Goal: Information Seeking & Learning: Learn about a topic

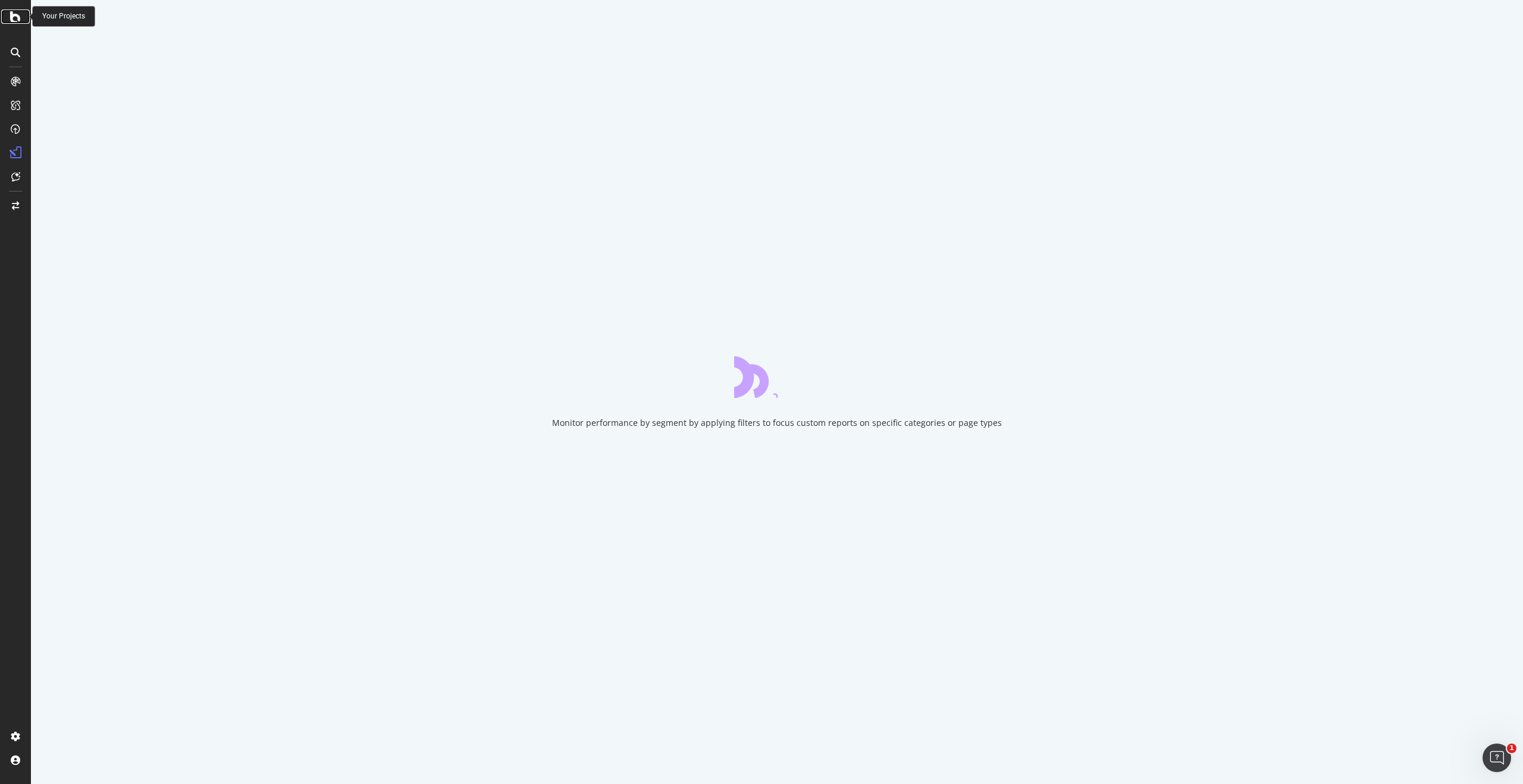
click at [15, 16] on icon at bounding box center [15, 17] width 10 height 15
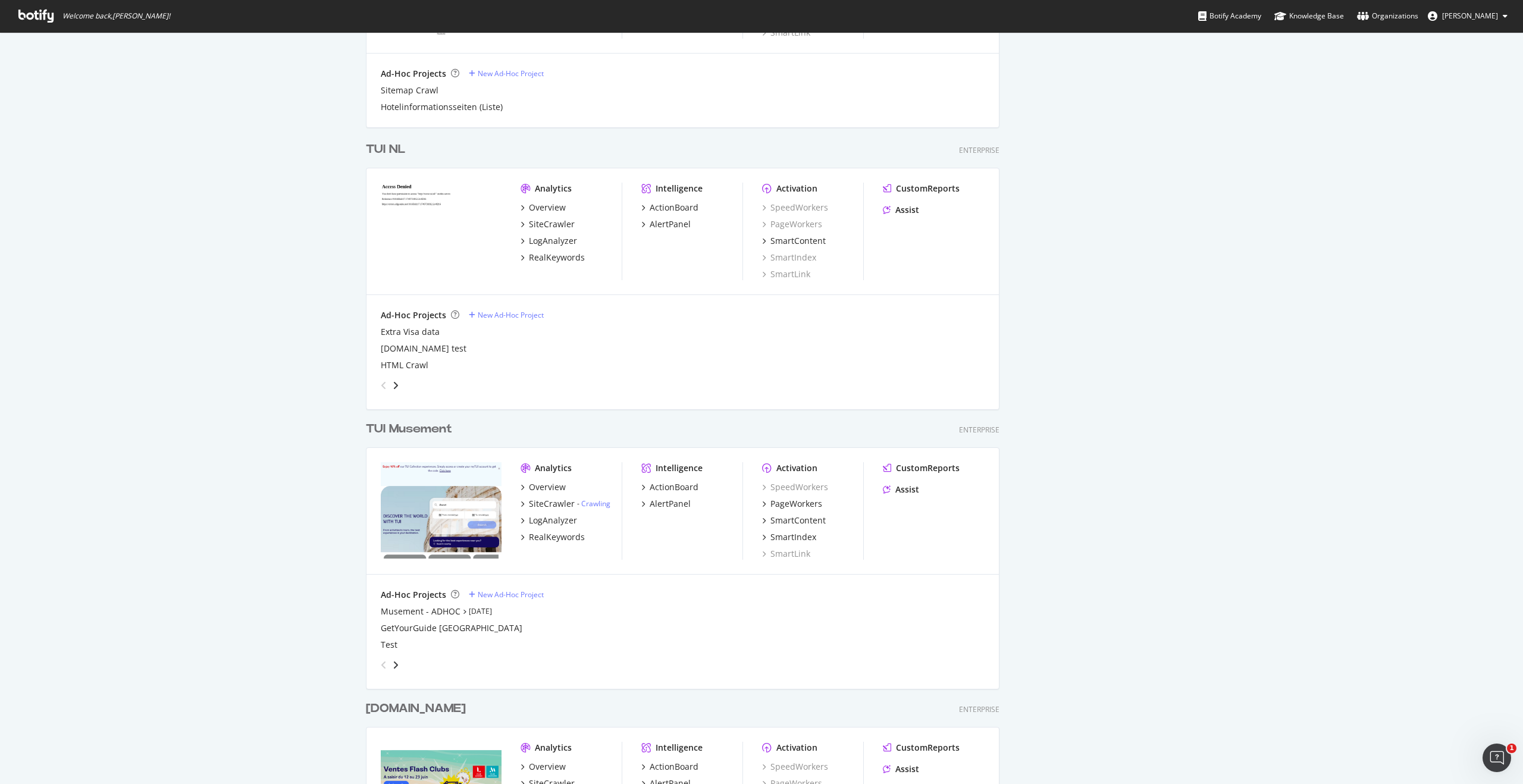
scroll to position [2577, 0]
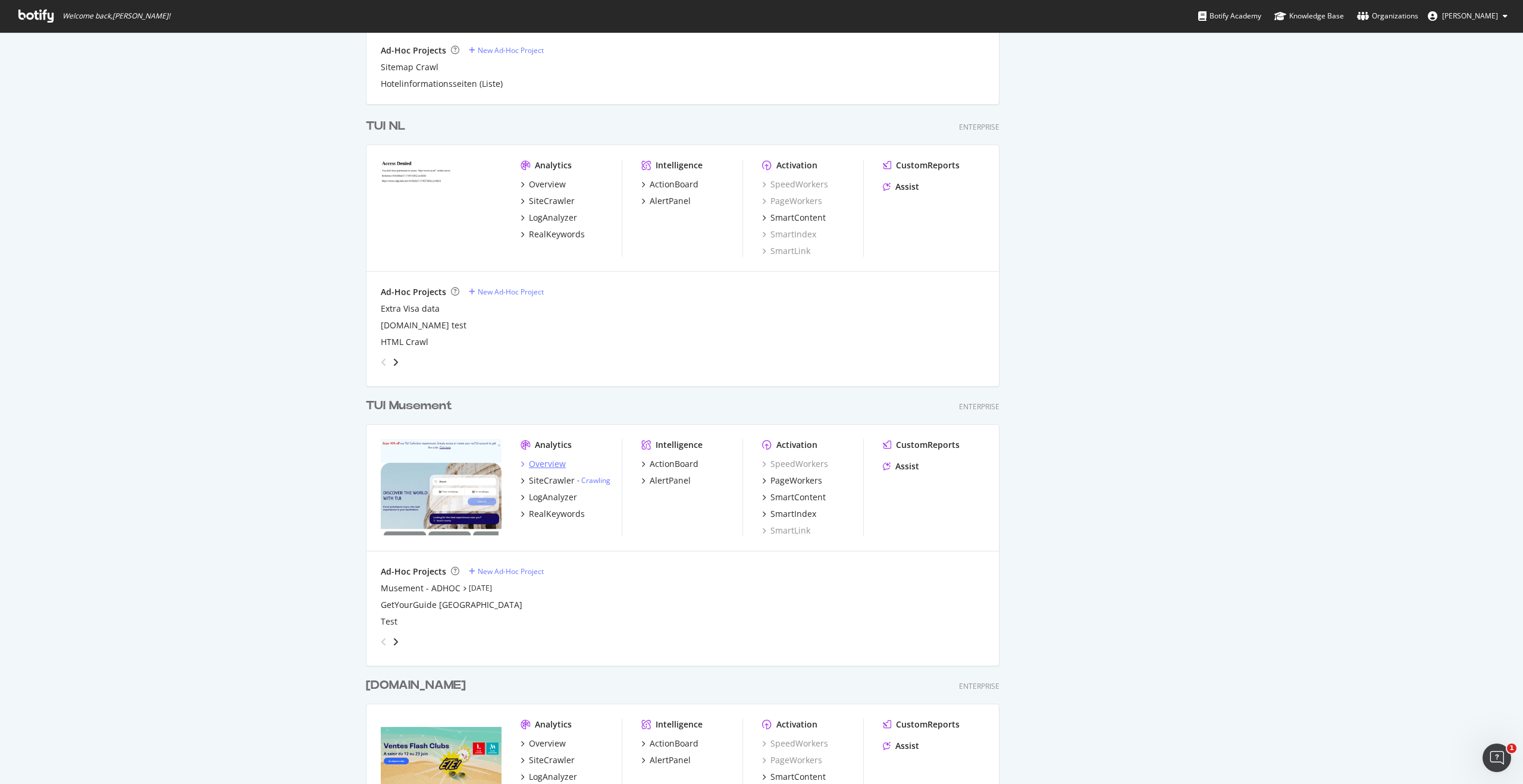
click at [552, 464] on div "Overview" at bounding box center [547, 464] width 37 height 12
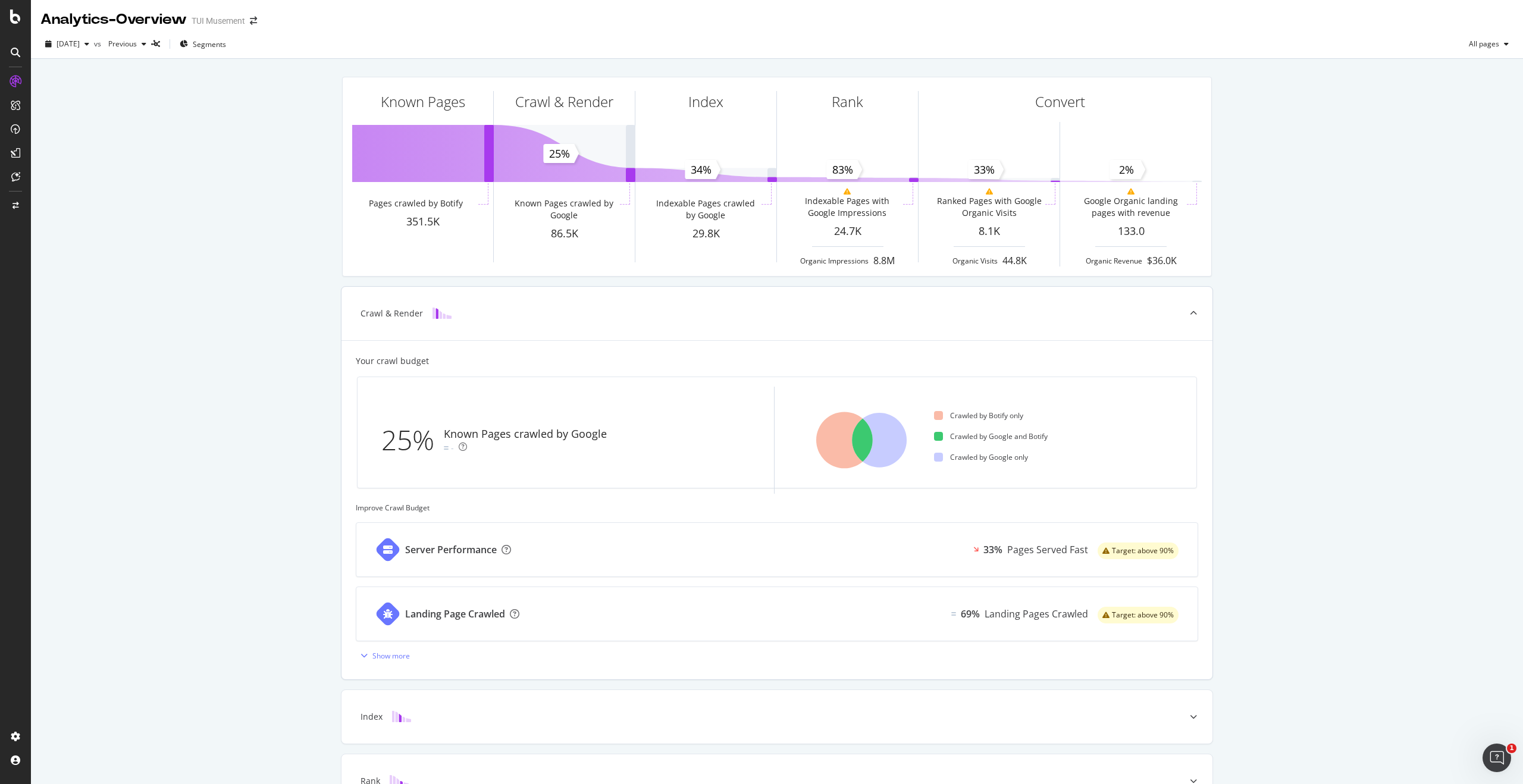
scroll to position [140, 0]
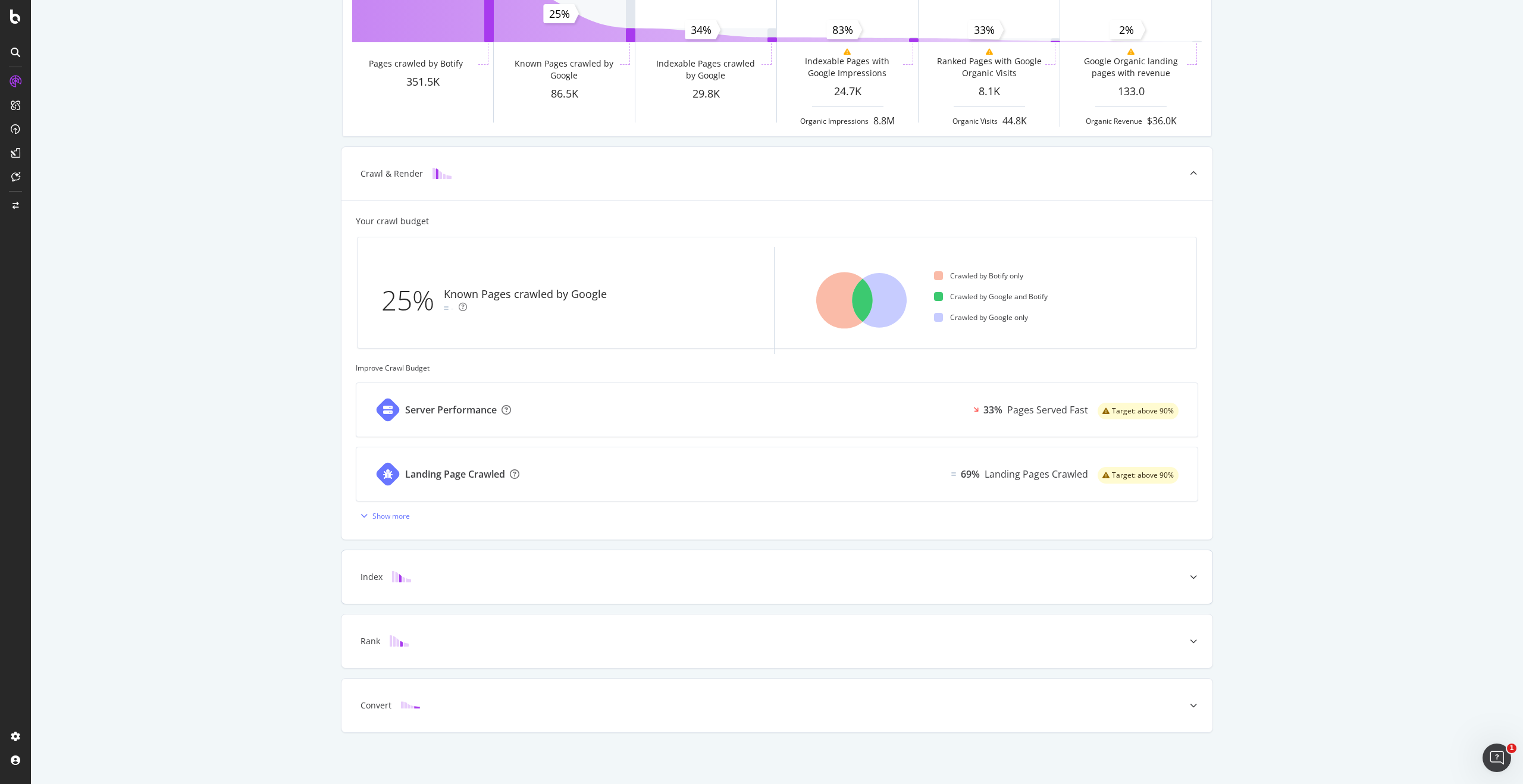
click at [1192, 576] on icon at bounding box center [1193, 577] width 7 height 7
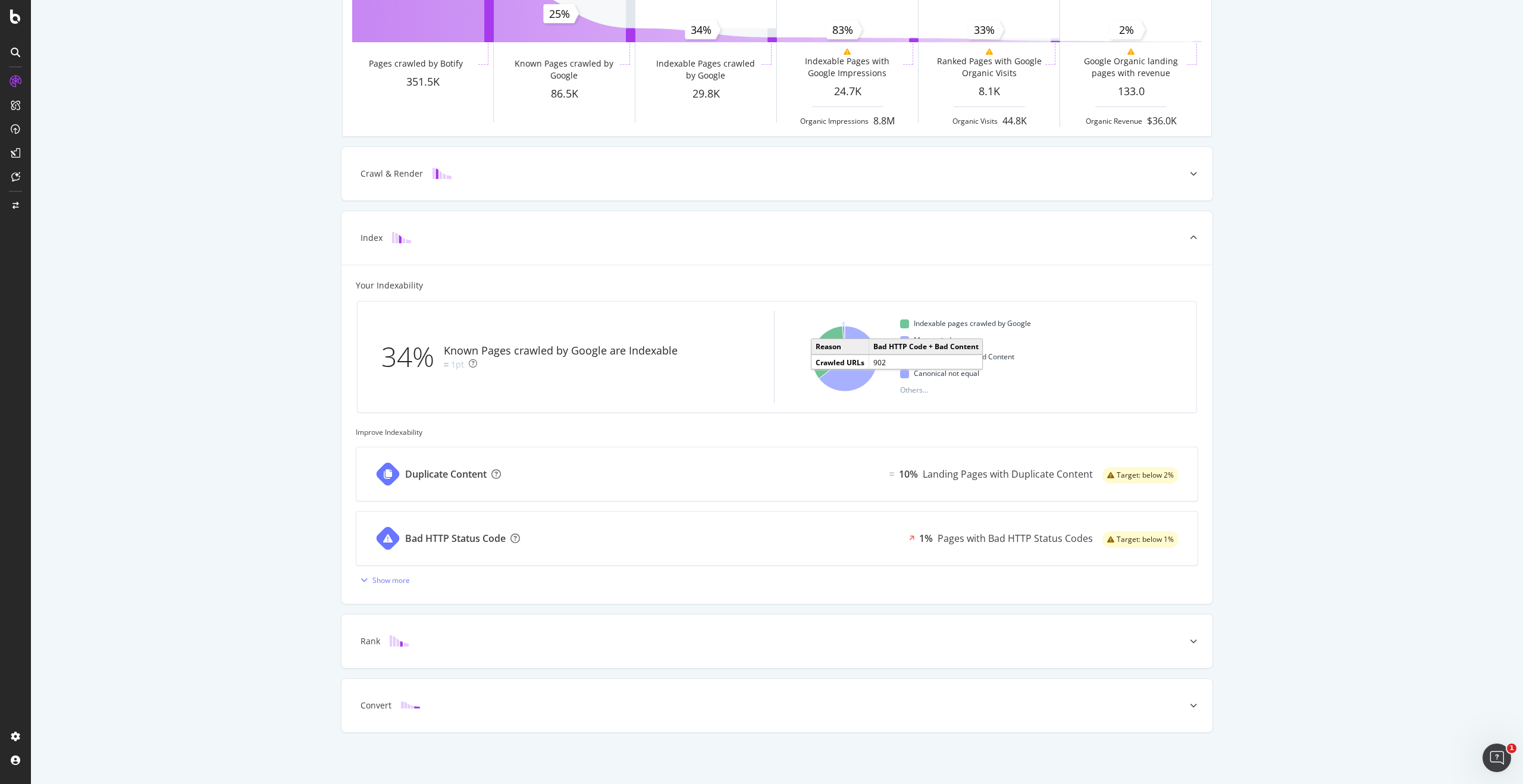
click at [844, 328] on icon "A chart." at bounding box center [843, 342] width 2 height 33
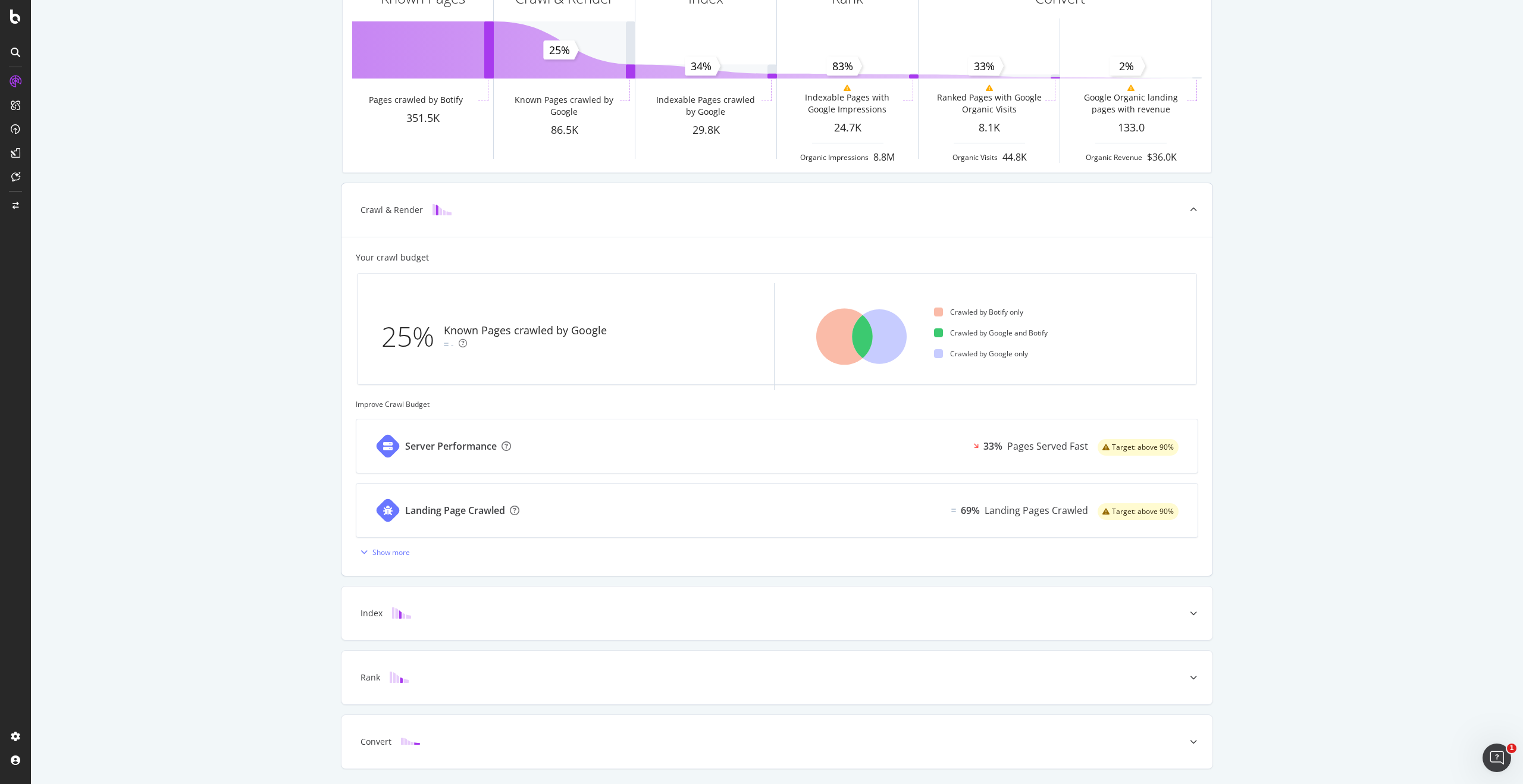
scroll to position [140, 0]
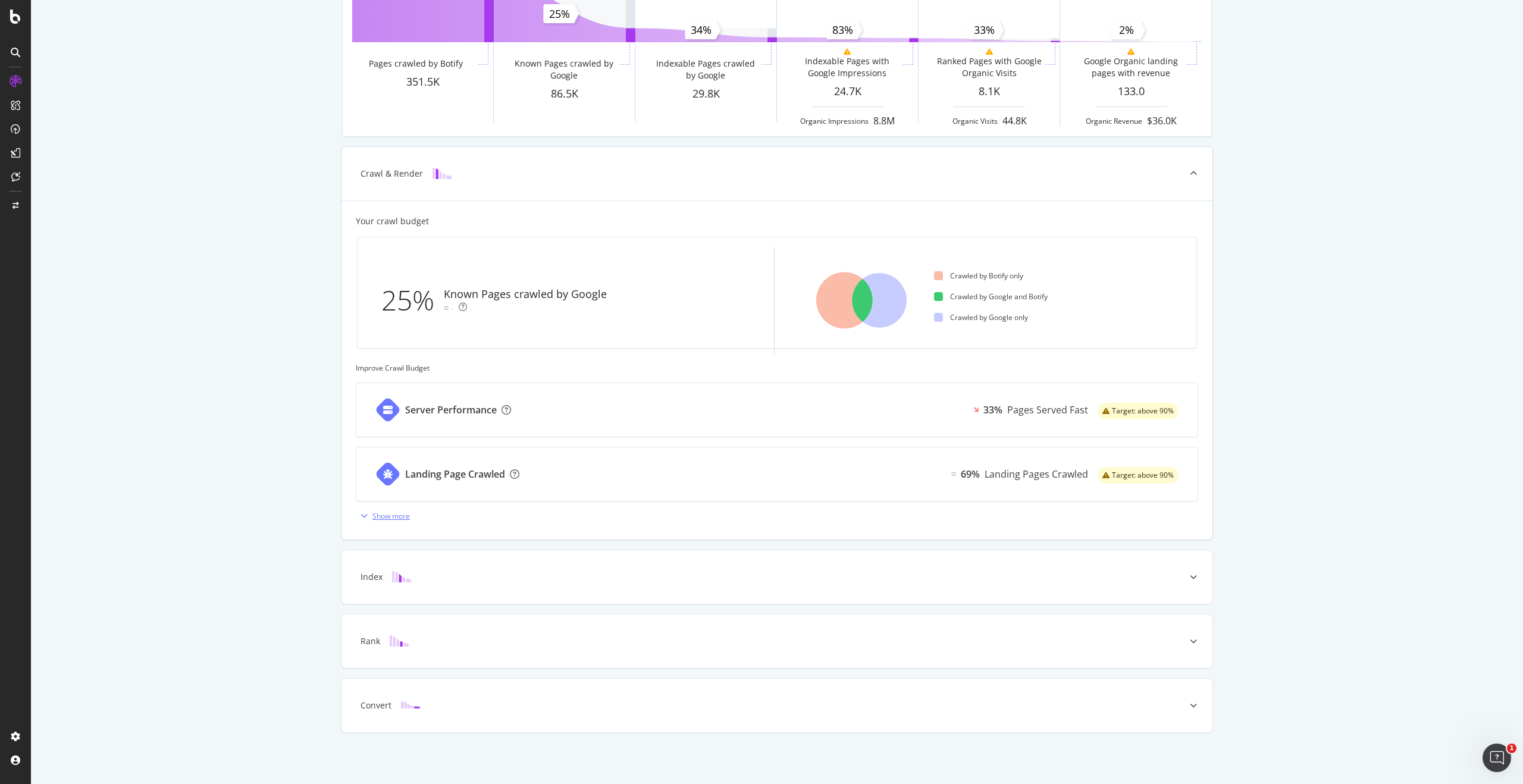
click at [384, 518] on div "Show more" at bounding box center [391, 516] width 37 height 10
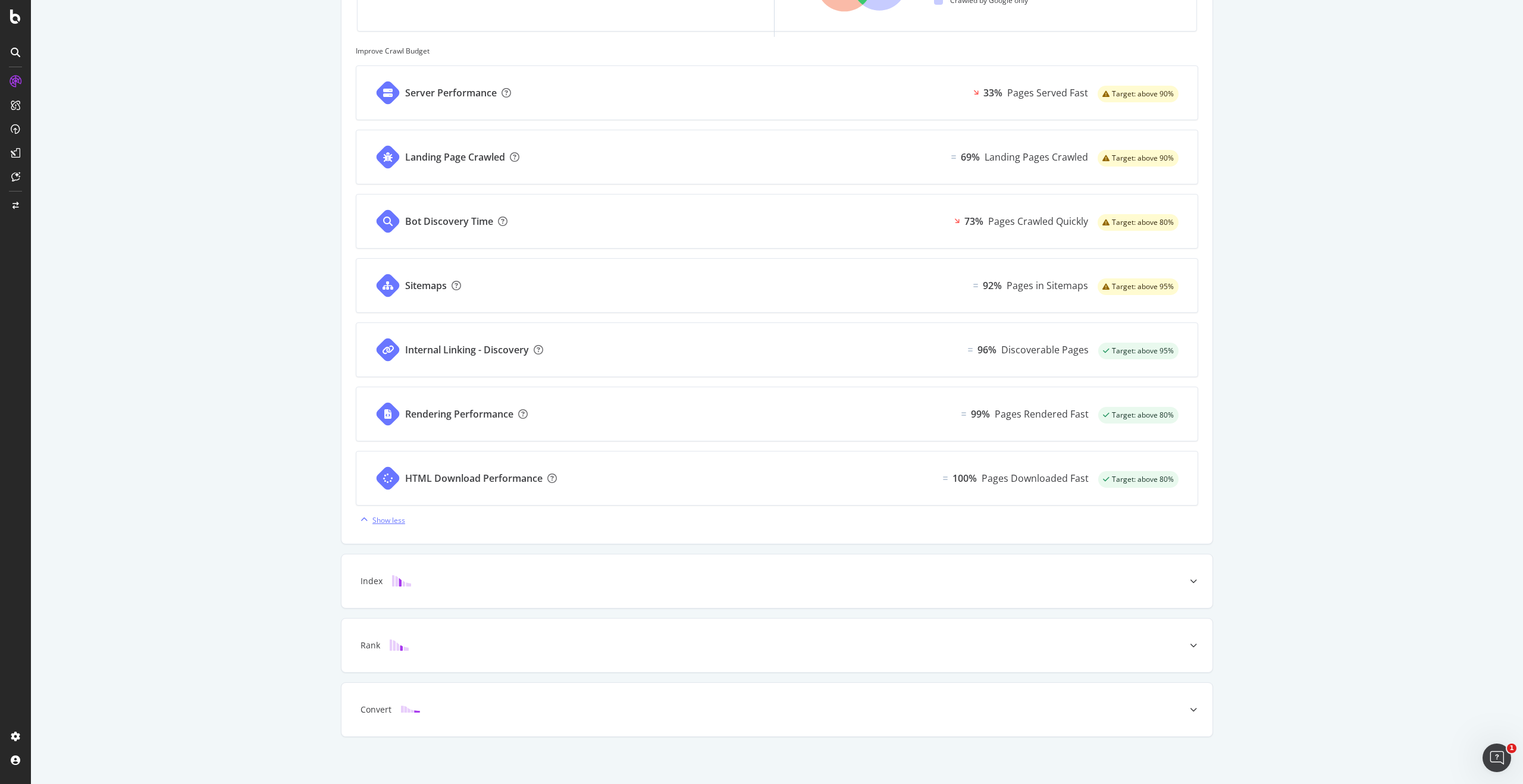
scroll to position [461, 0]
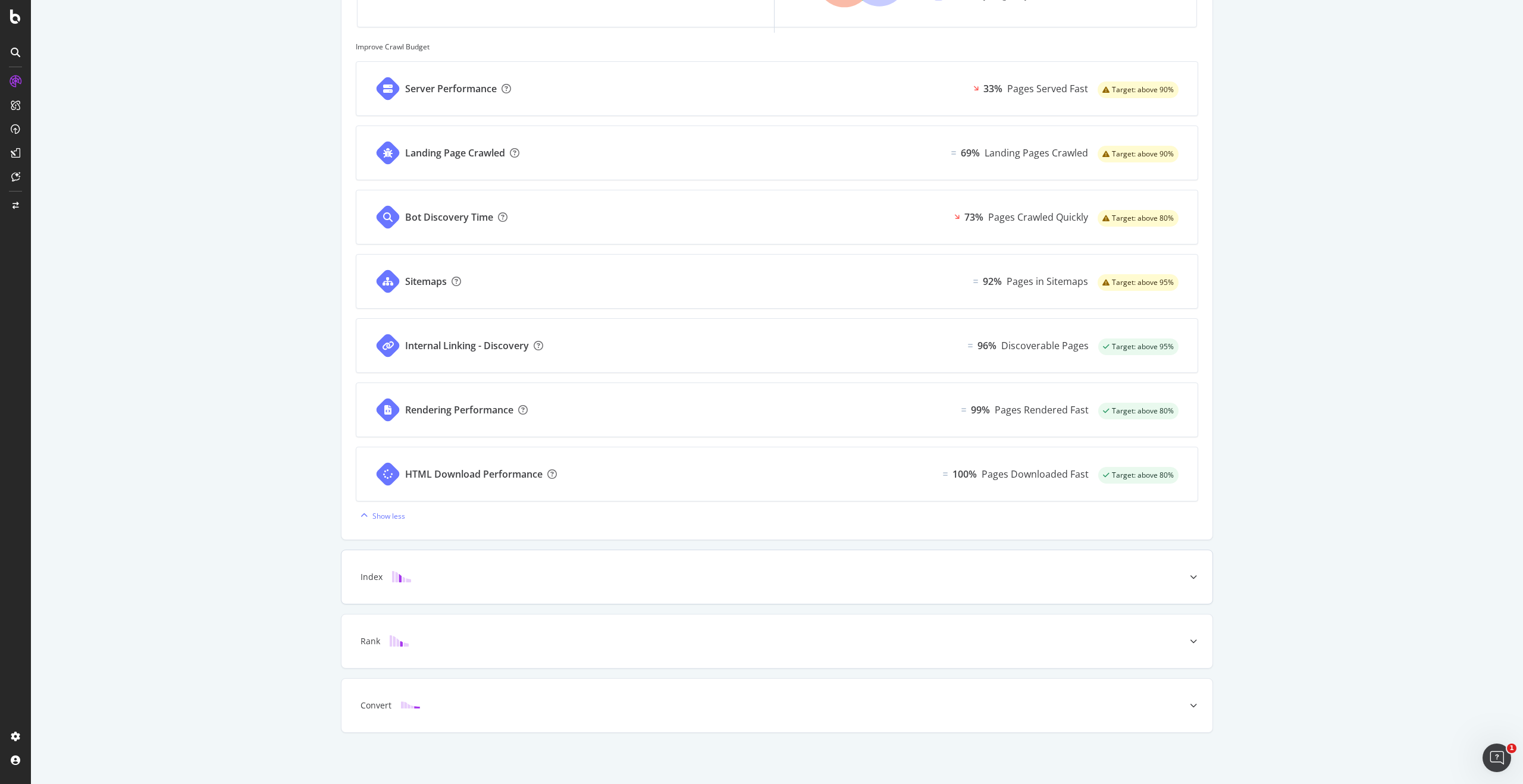
click at [1197, 574] on icon at bounding box center [1193, 577] width 7 height 7
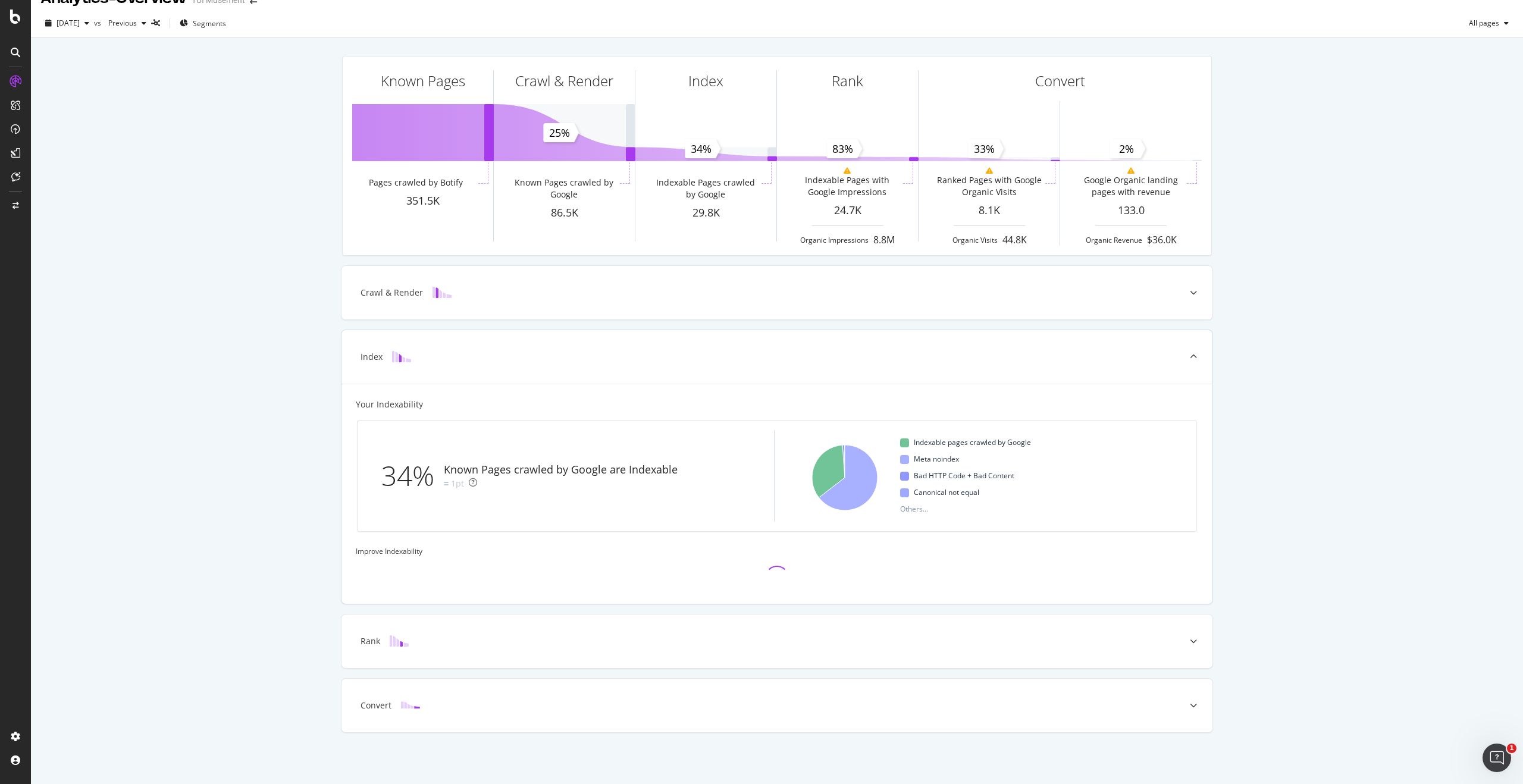
scroll to position [140, 0]
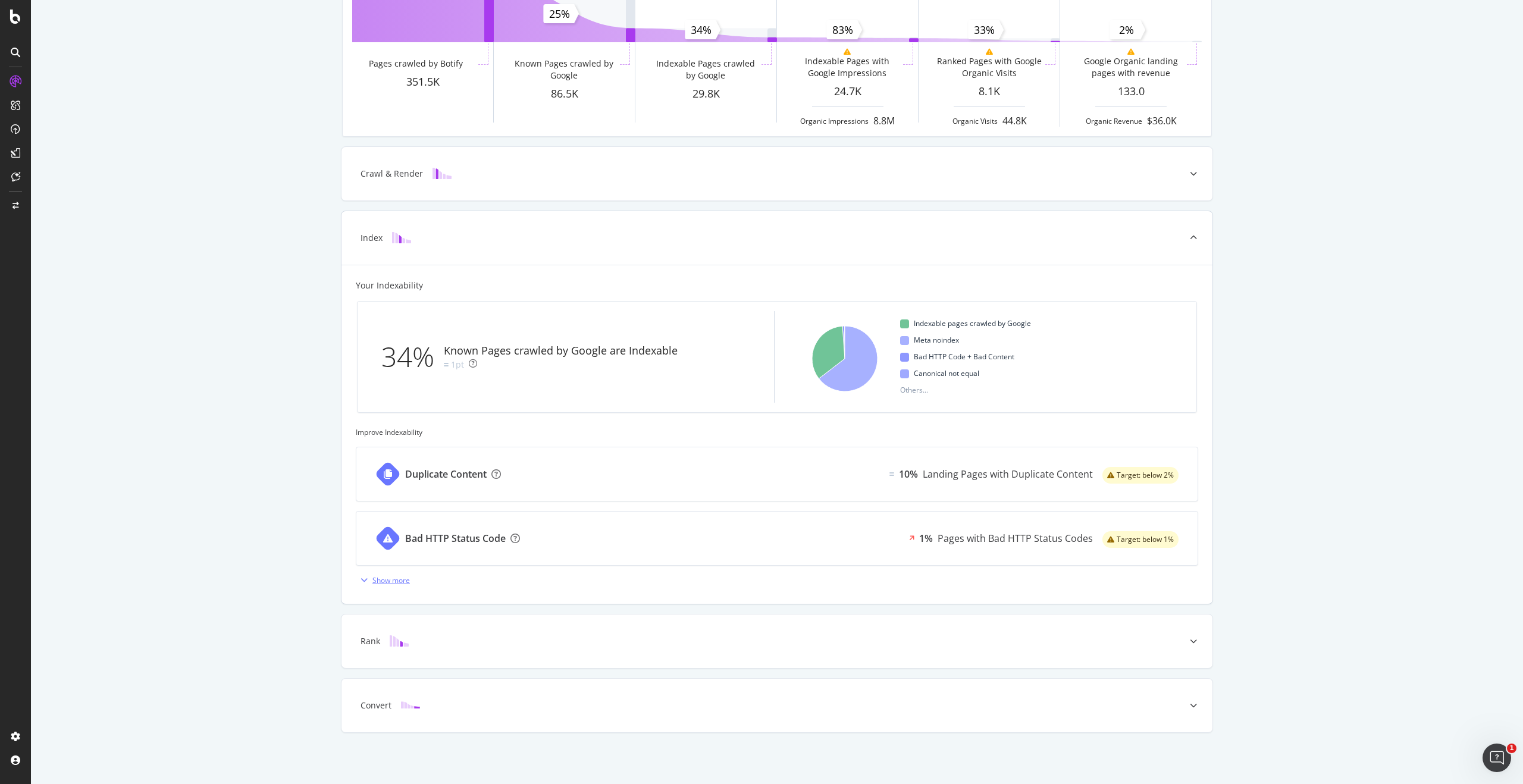
click at [396, 582] on div "Show more" at bounding box center [391, 580] width 37 height 10
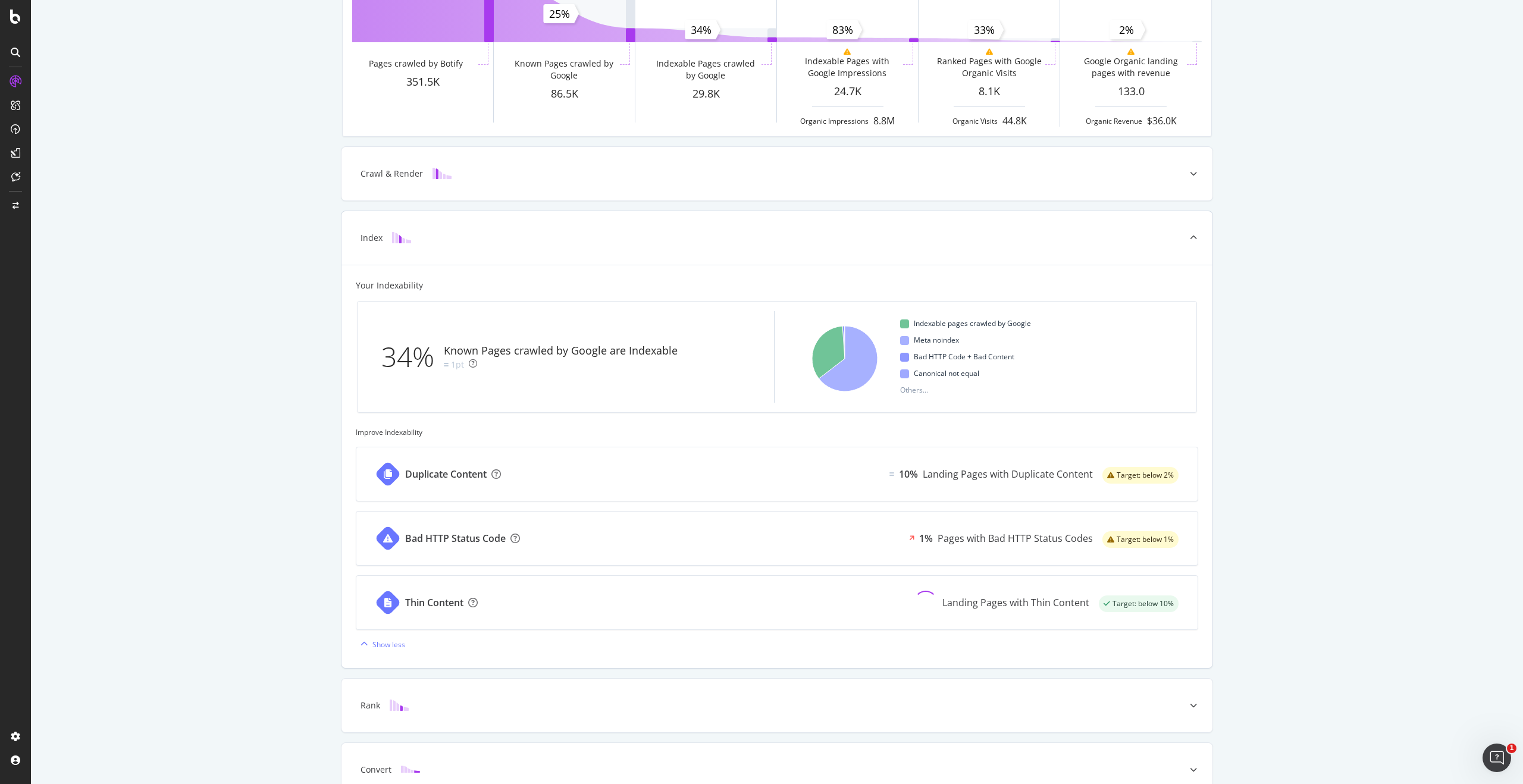
click at [787, 471] on div "Duplicate Content 10% Landing Pages with Duplicate Content Target: below 2%" at bounding box center [777, 473] width 841 height 53
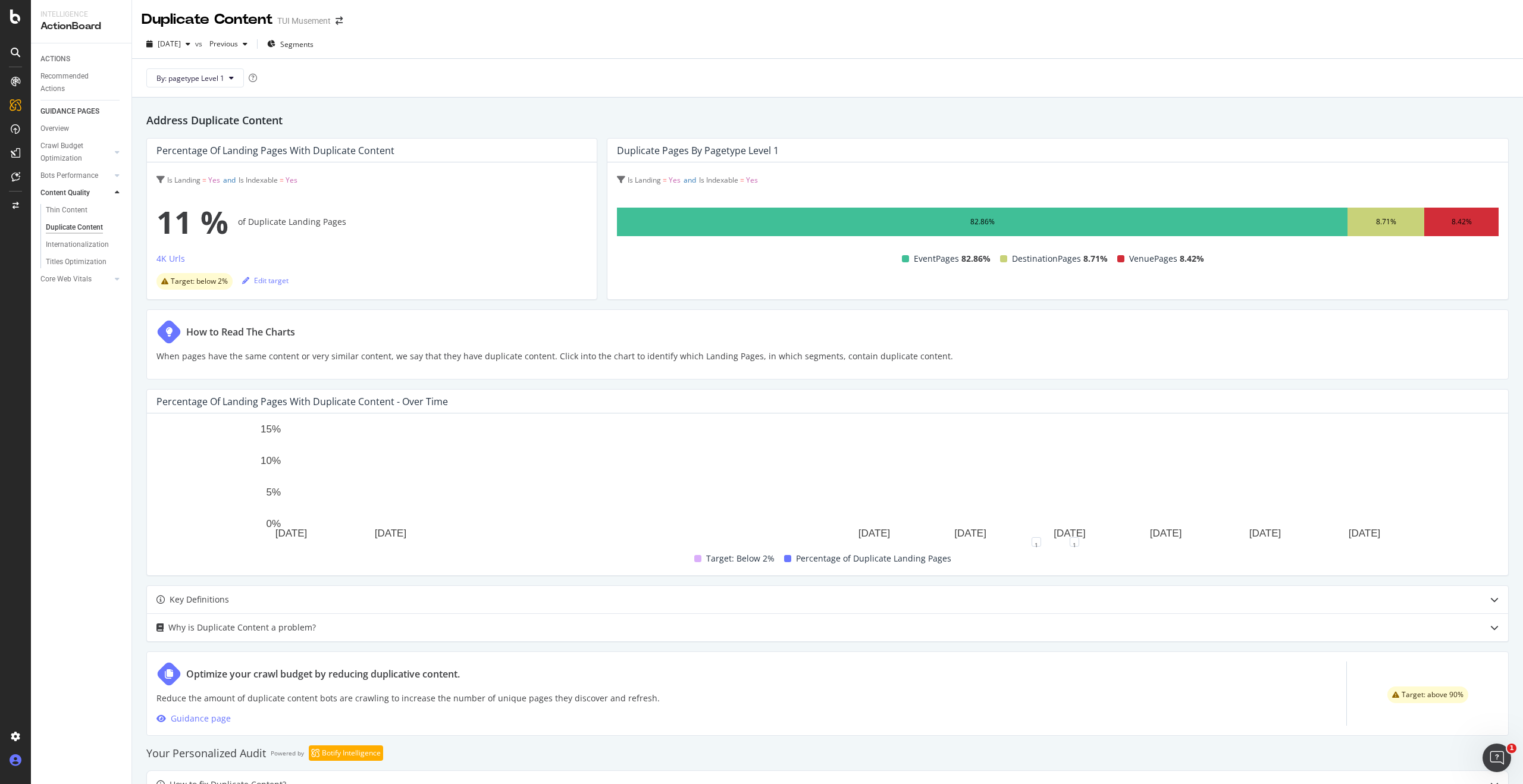
scroll to position [100, 0]
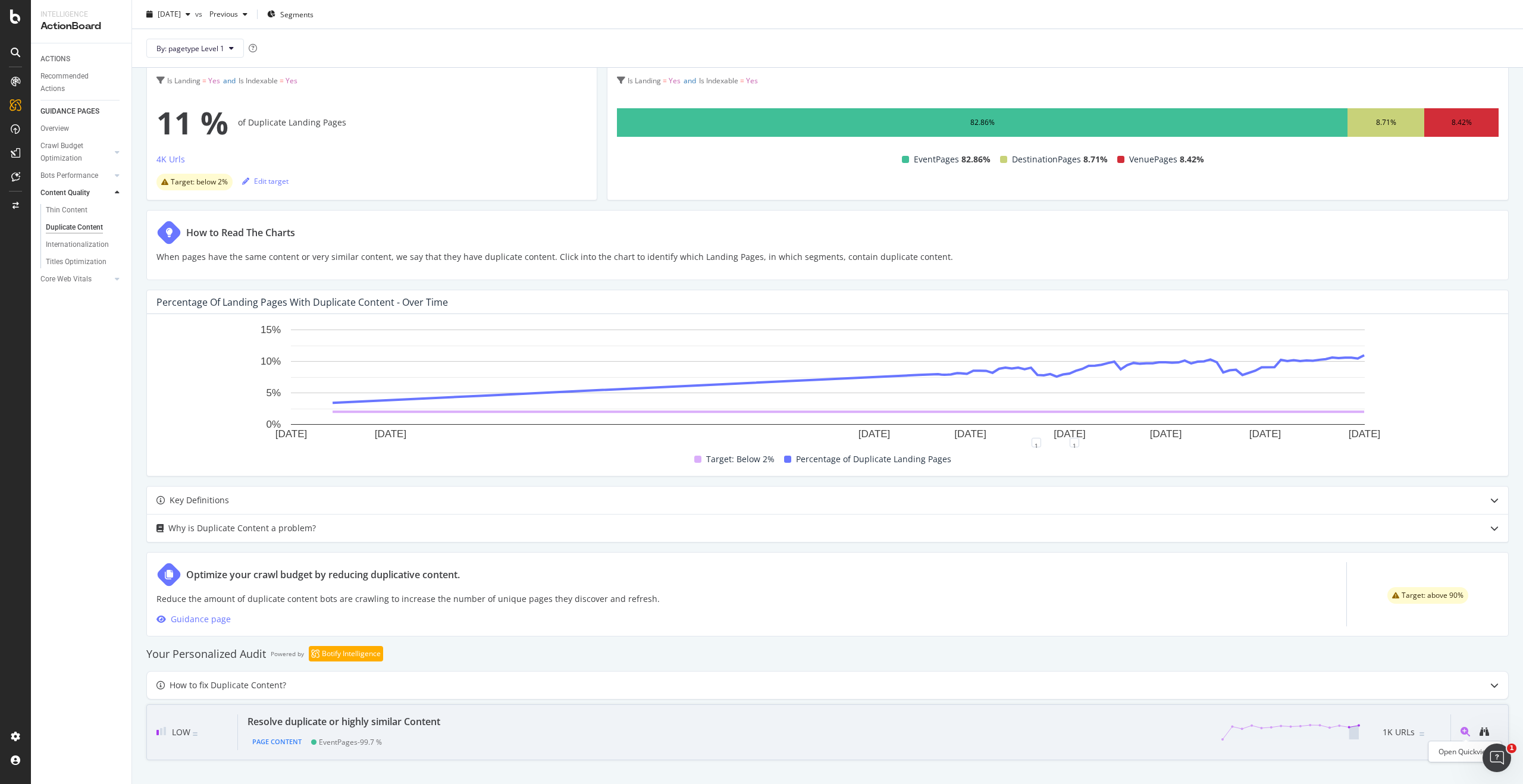
click at [1463, 731] on icon "magnifying-glass-plus" at bounding box center [1466, 731] width 10 height 10
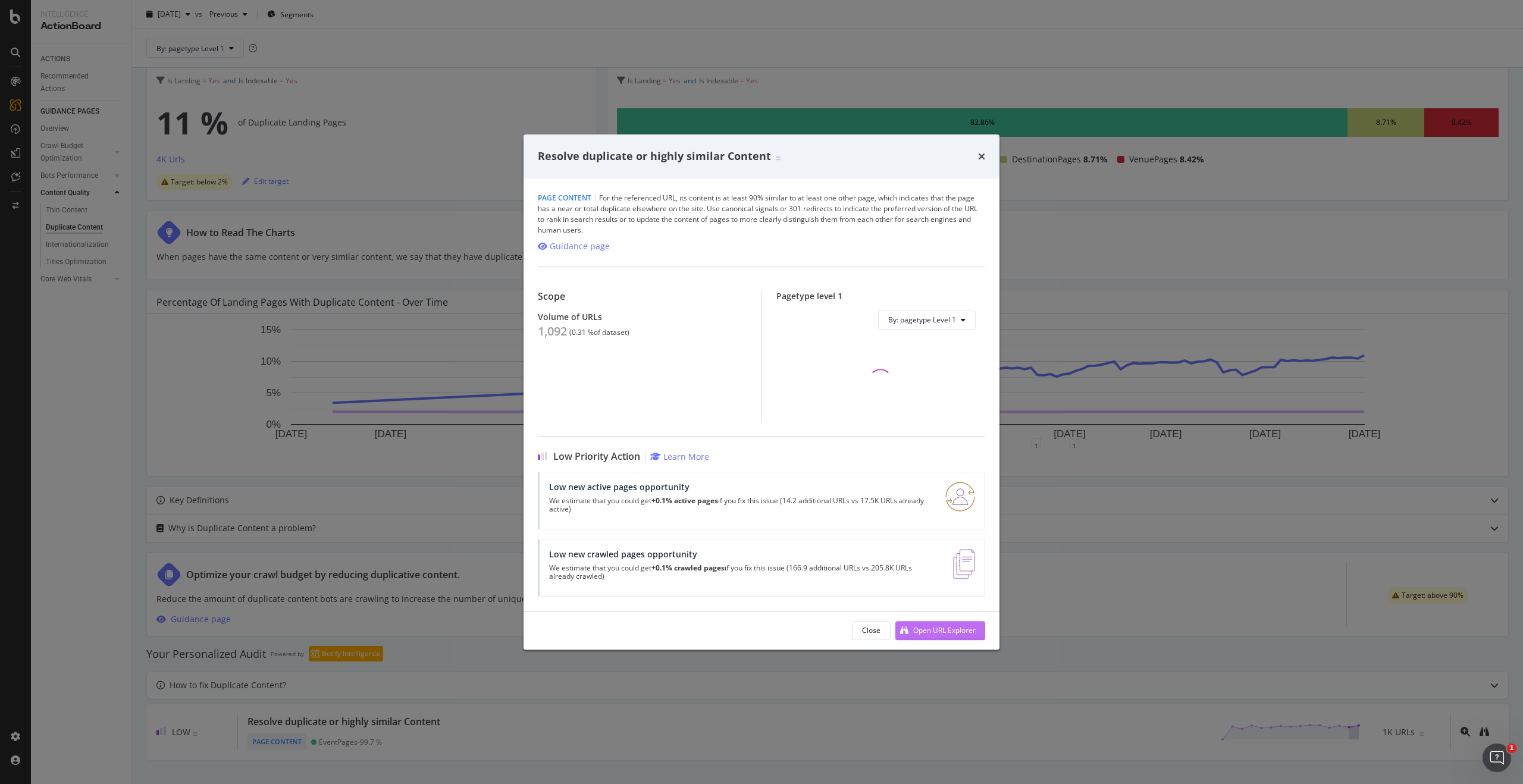
click at [939, 626] on div "Open URL Explorer" at bounding box center [944, 630] width 62 height 10
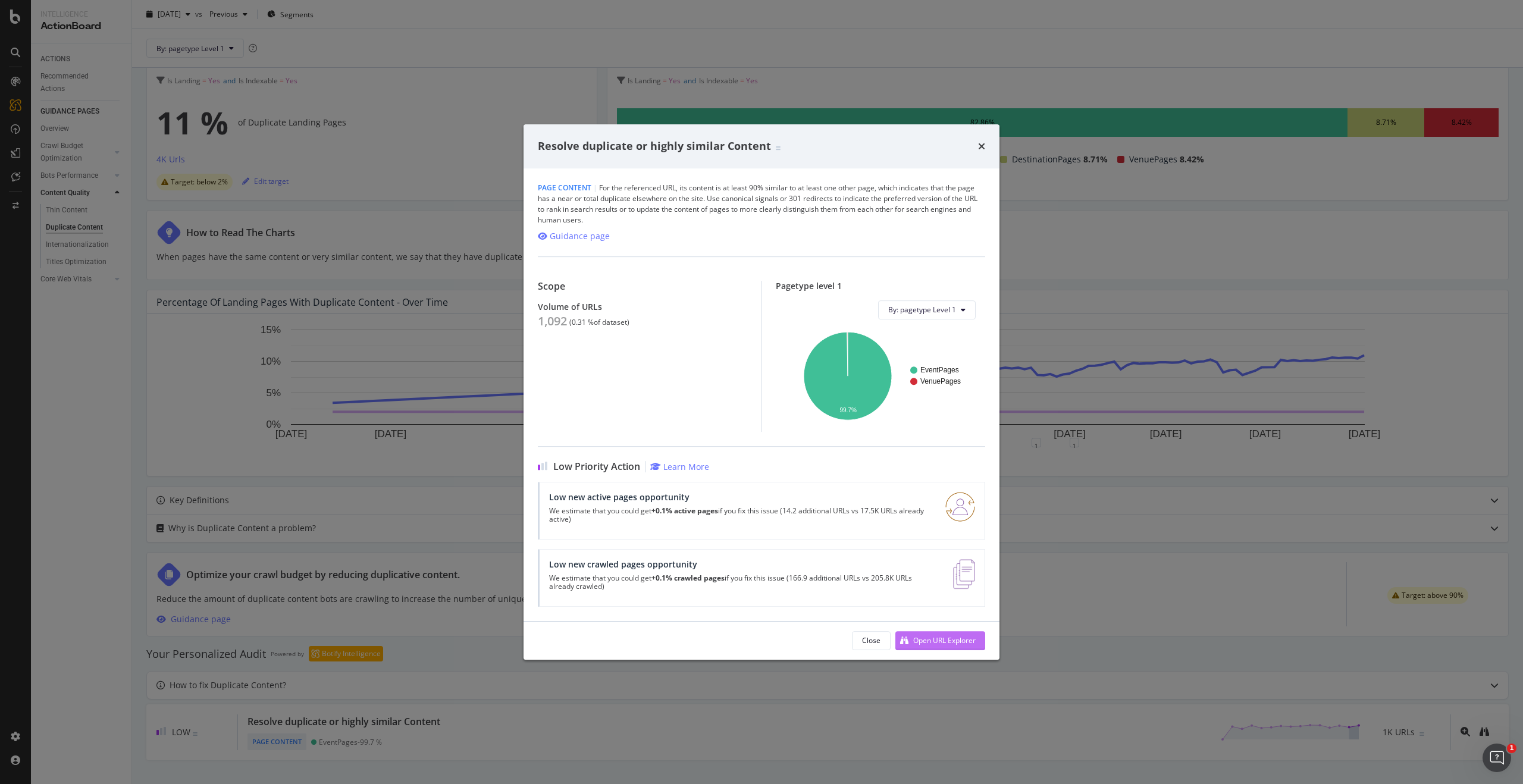
scroll to position [100, 0]
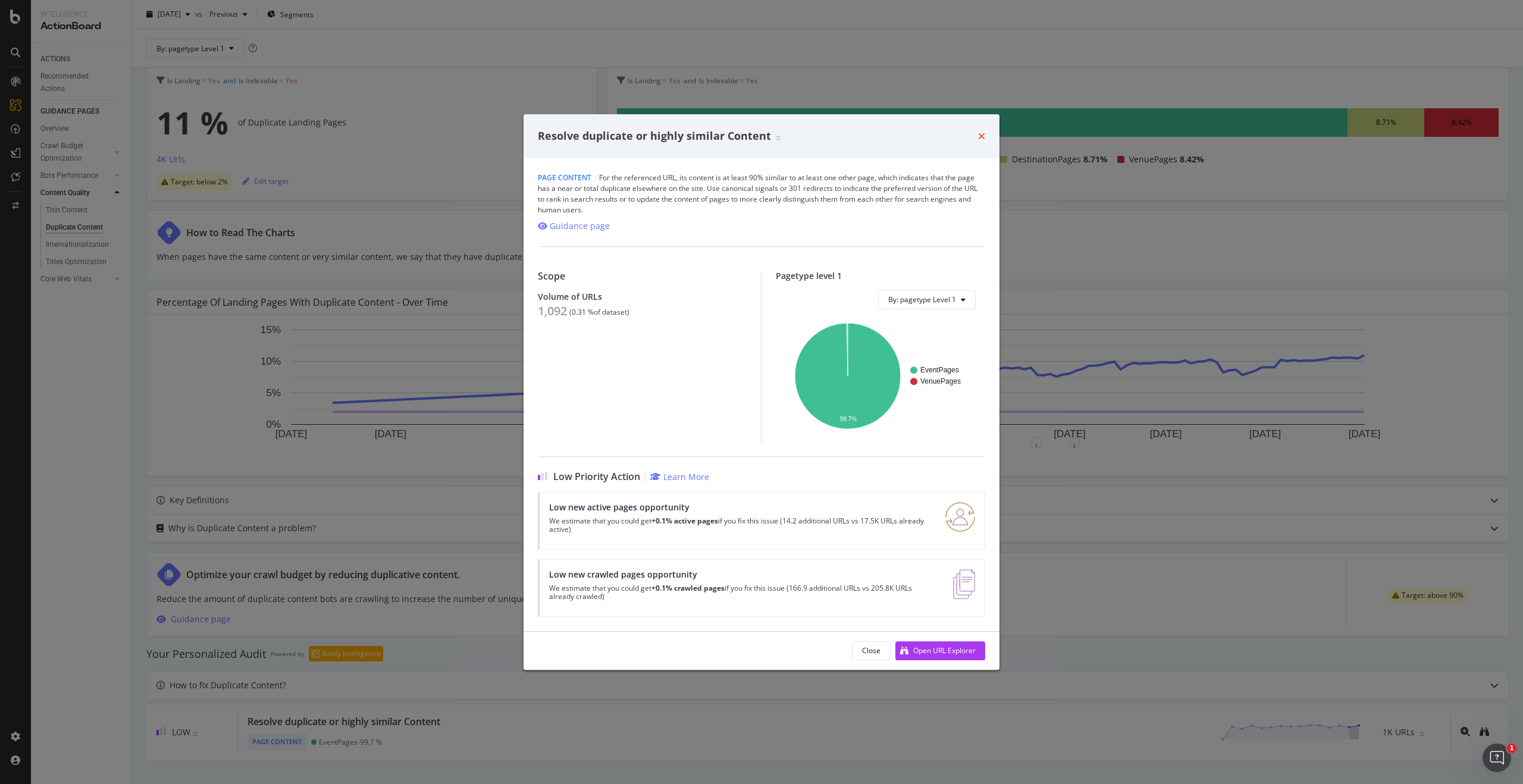
click at [983, 137] on icon "times" at bounding box center [982, 136] width 7 height 10
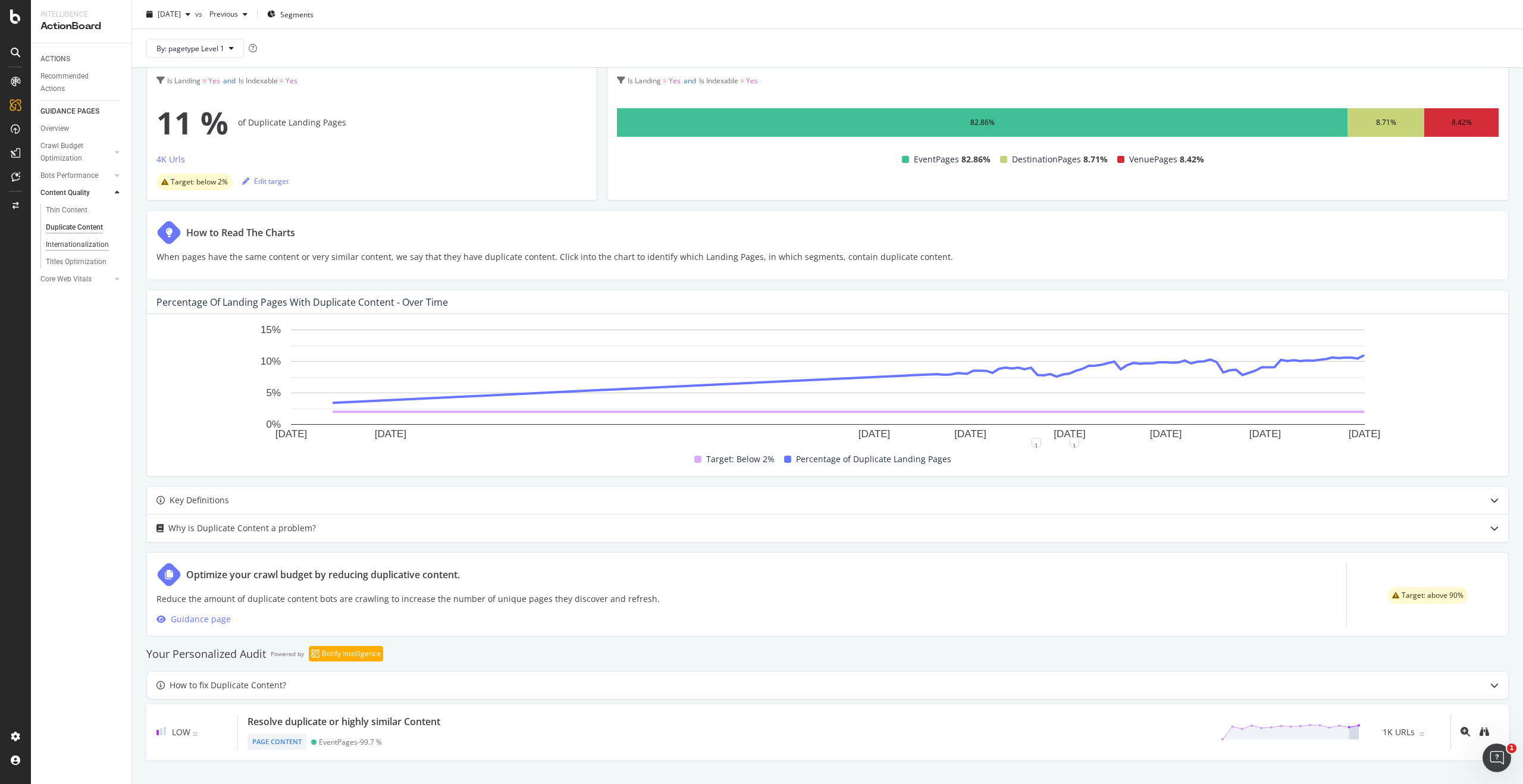
click at [99, 246] on div "Internationalization" at bounding box center [77, 245] width 63 height 12
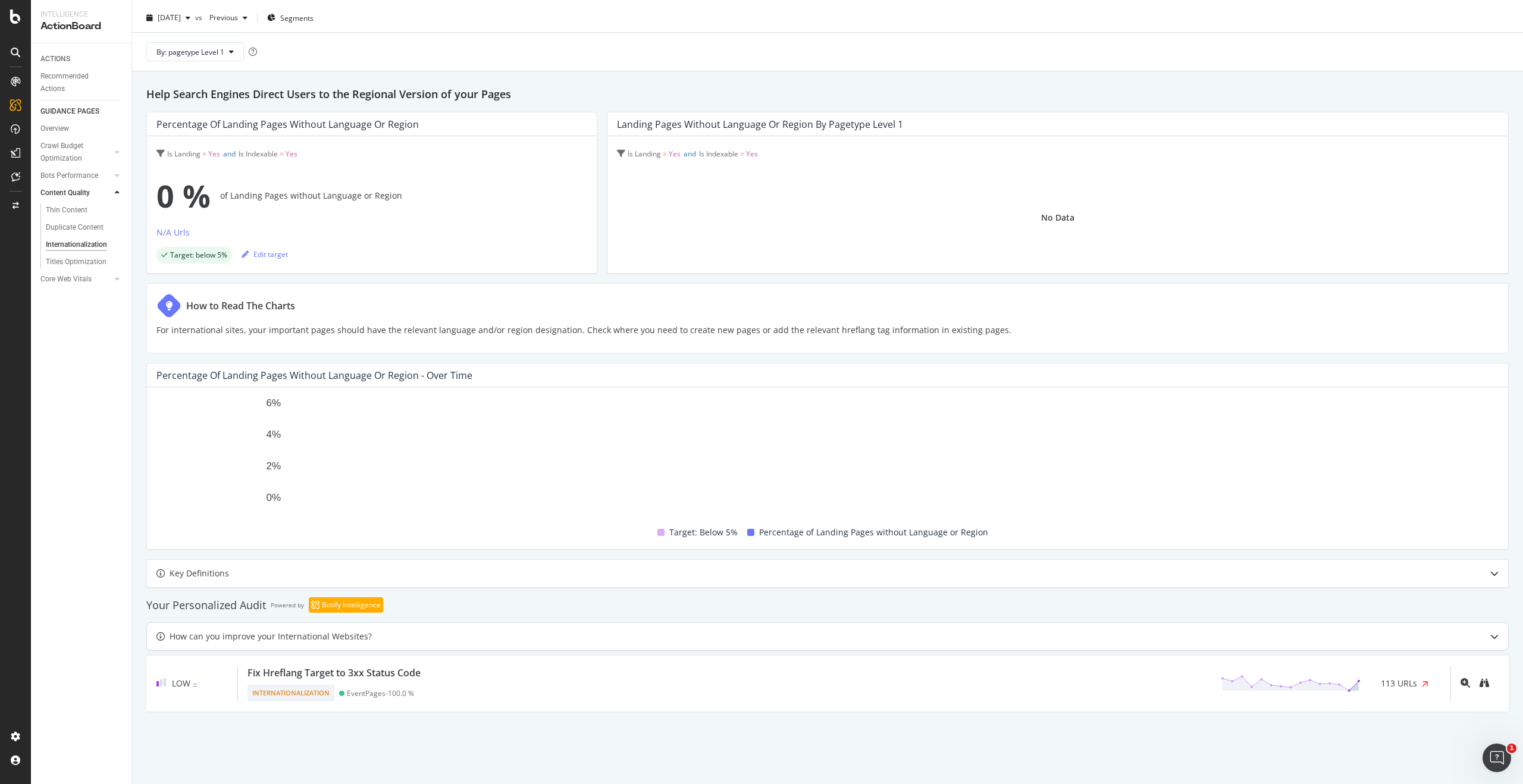
scroll to position [30, 0]
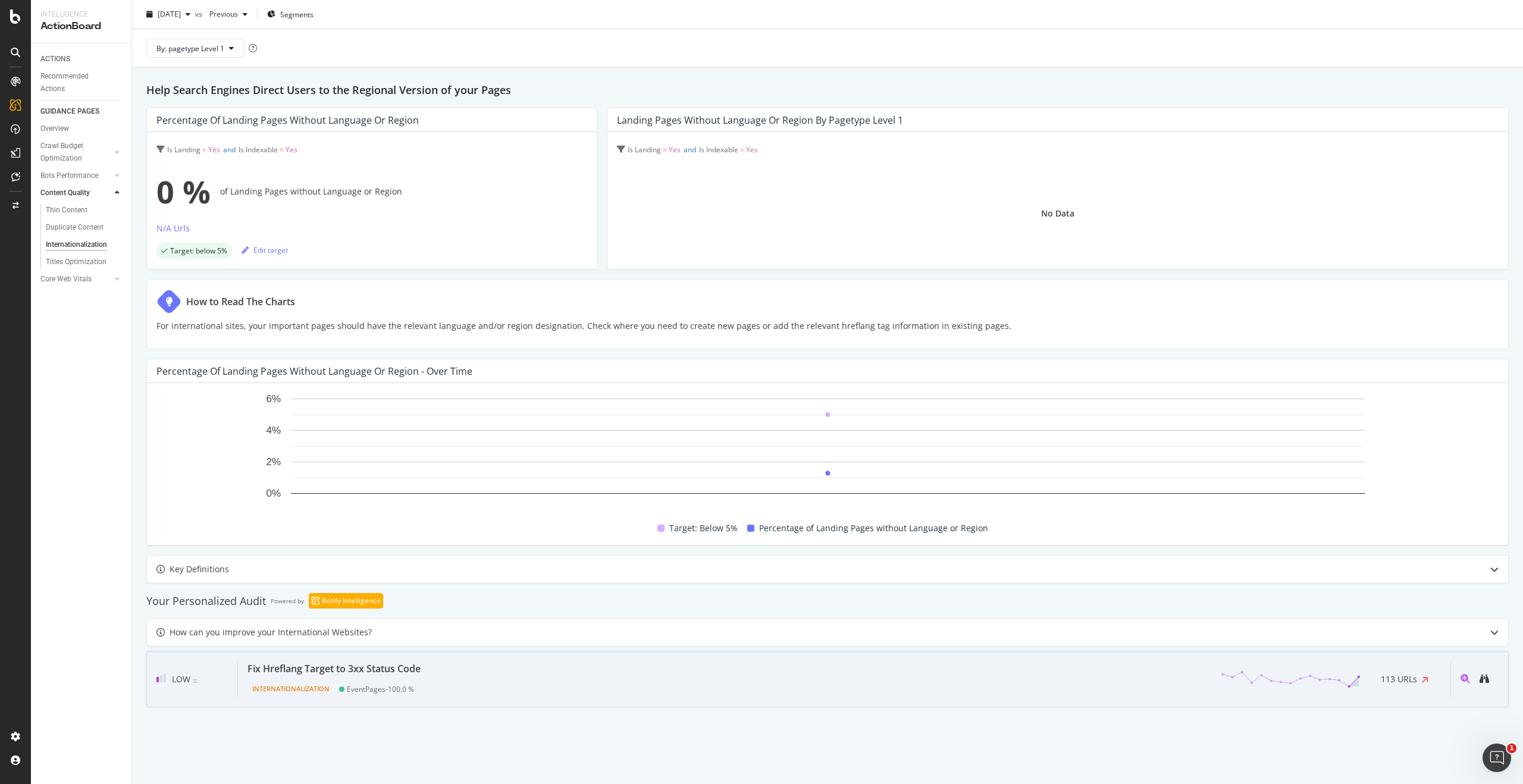
click at [731, 667] on div "Fix Hreflang Target to 3xx Status Code Internationalization EventPages - 100.0 …" at bounding box center [845, 680] width 1213 height 36
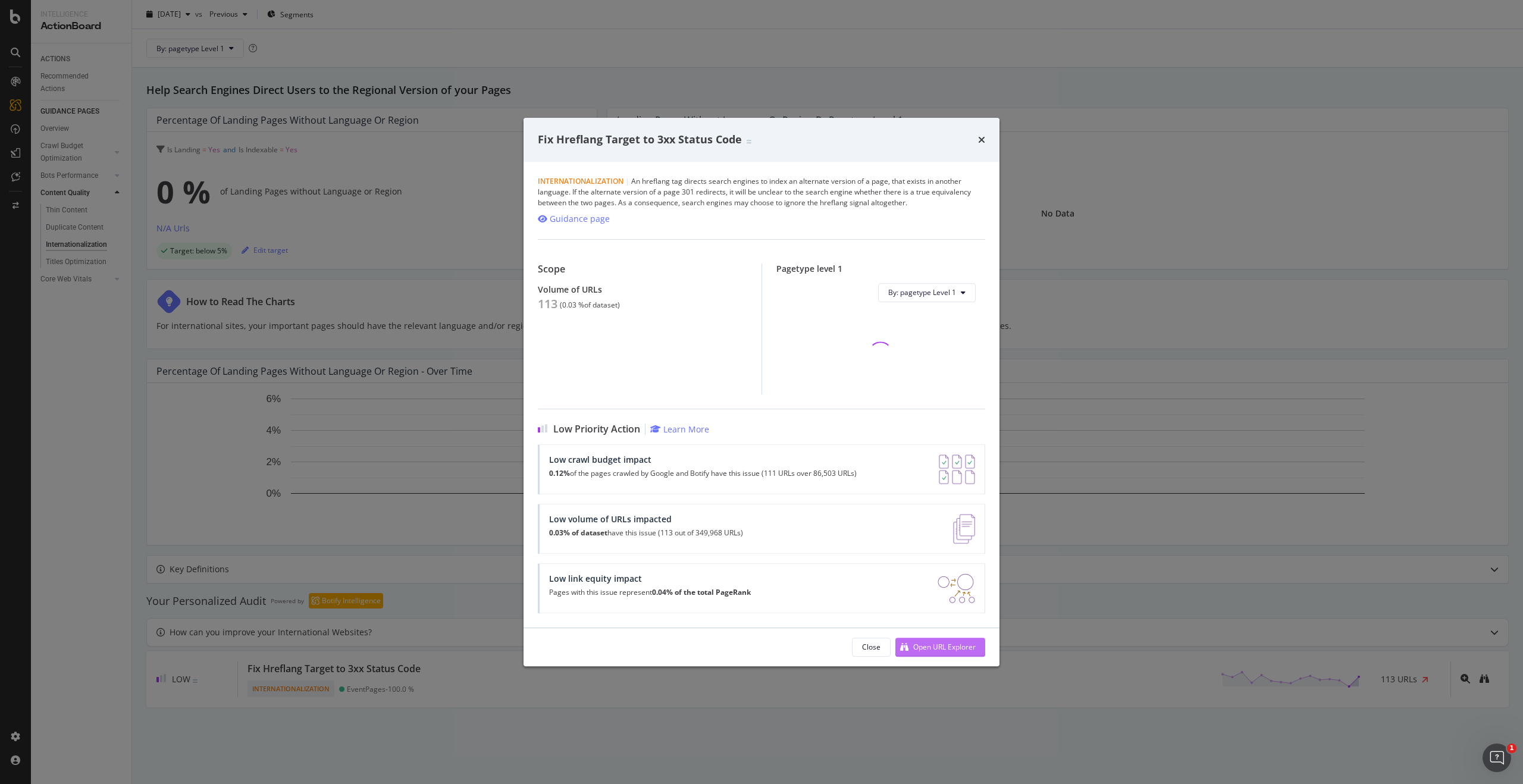
click at [956, 648] on div "Open URL Explorer" at bounding box center [944, 646] width 62 height 10
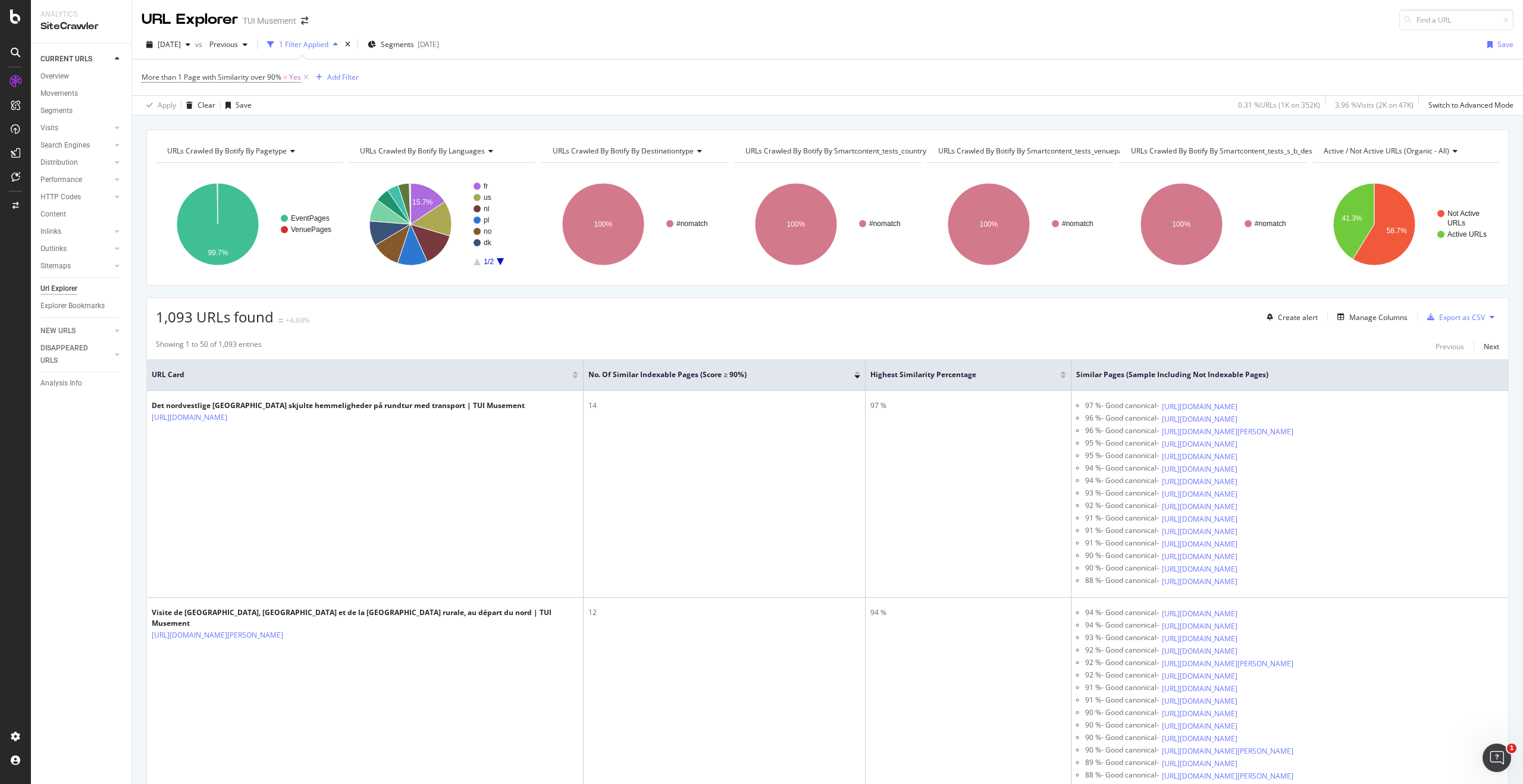
click at [577, 379] on div at bounding box center [575, 376] width 6 height 3
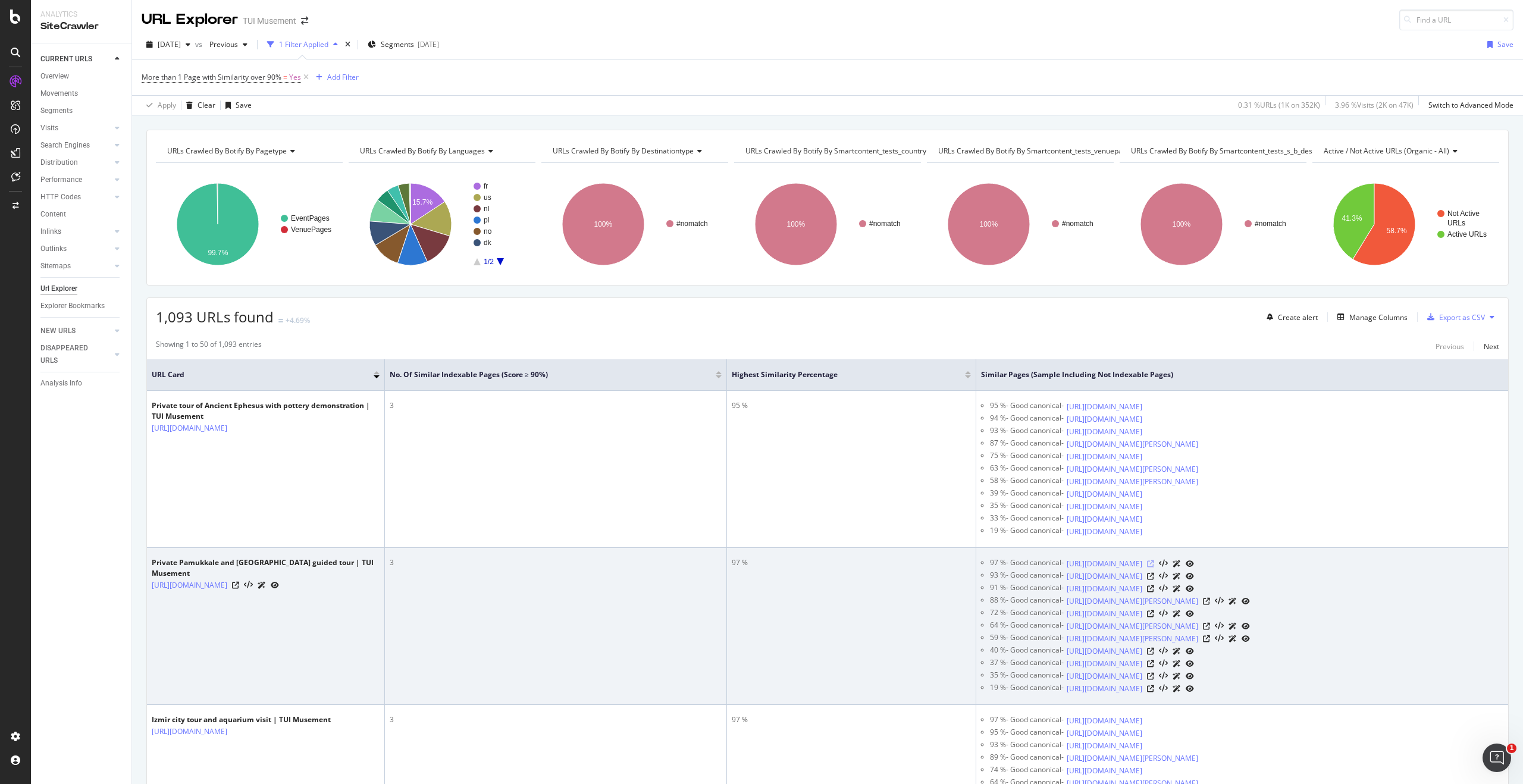
click at [1155, 567] on icon at bounding box center [1151, 564] width 7 height 7
click at [1155, 580] on icon at bounding box center [1151, 576] width 7 height 7
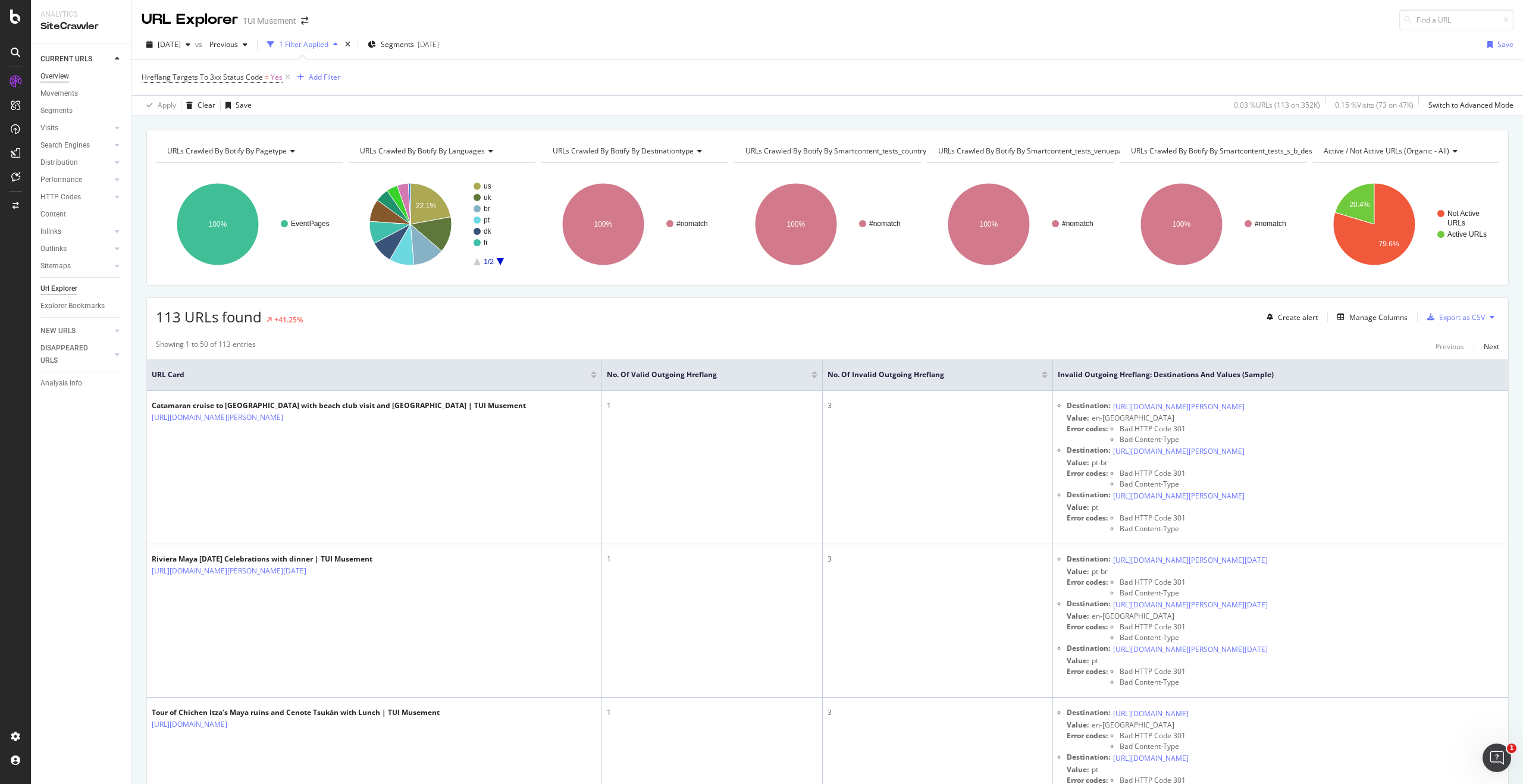
click at [57, 75] on div "Overview" at bounding box center [54, 76] width 28 height 12
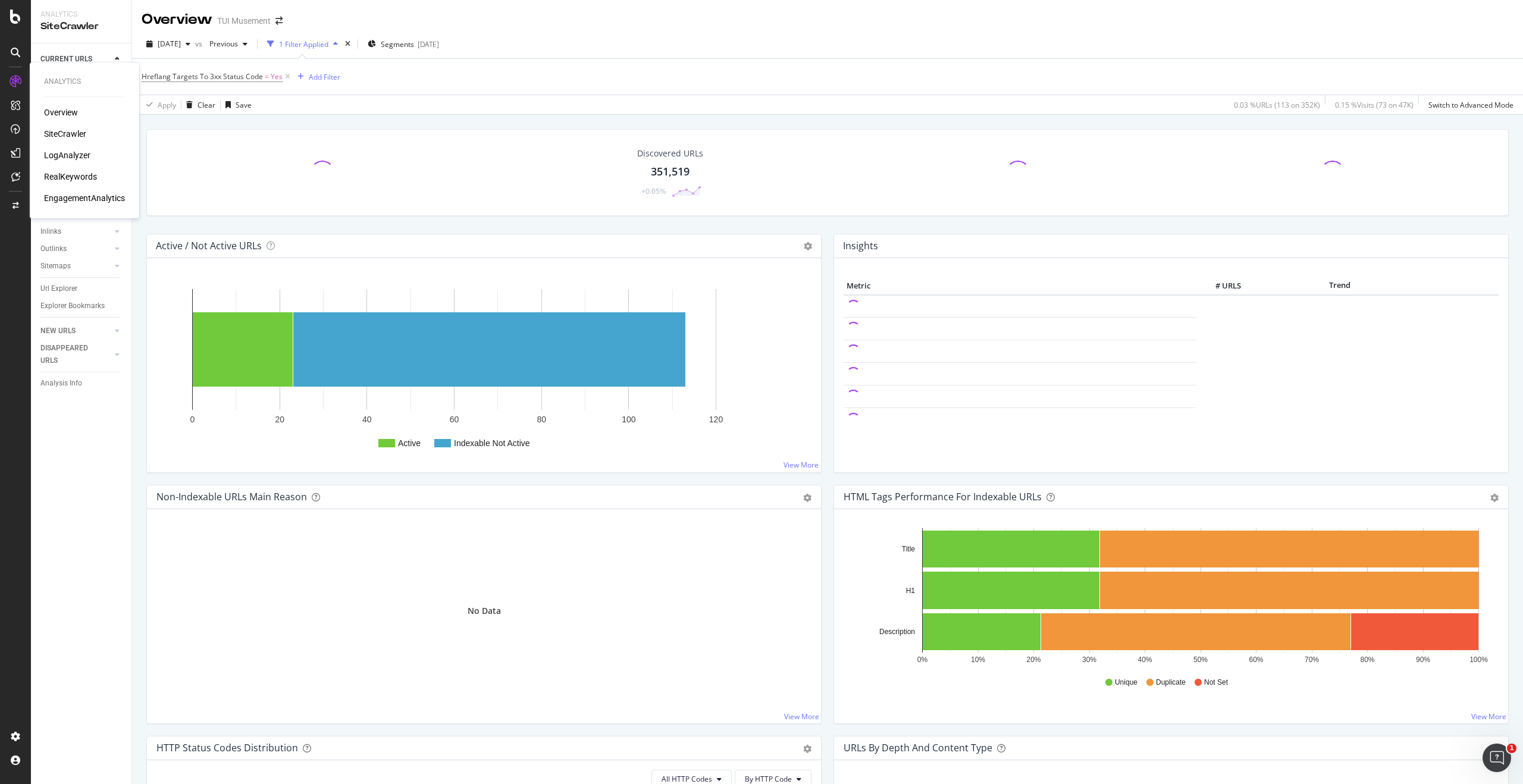
click at [70, 112] on div "Overview" at bounding box center [61, 112] width 34 height 12
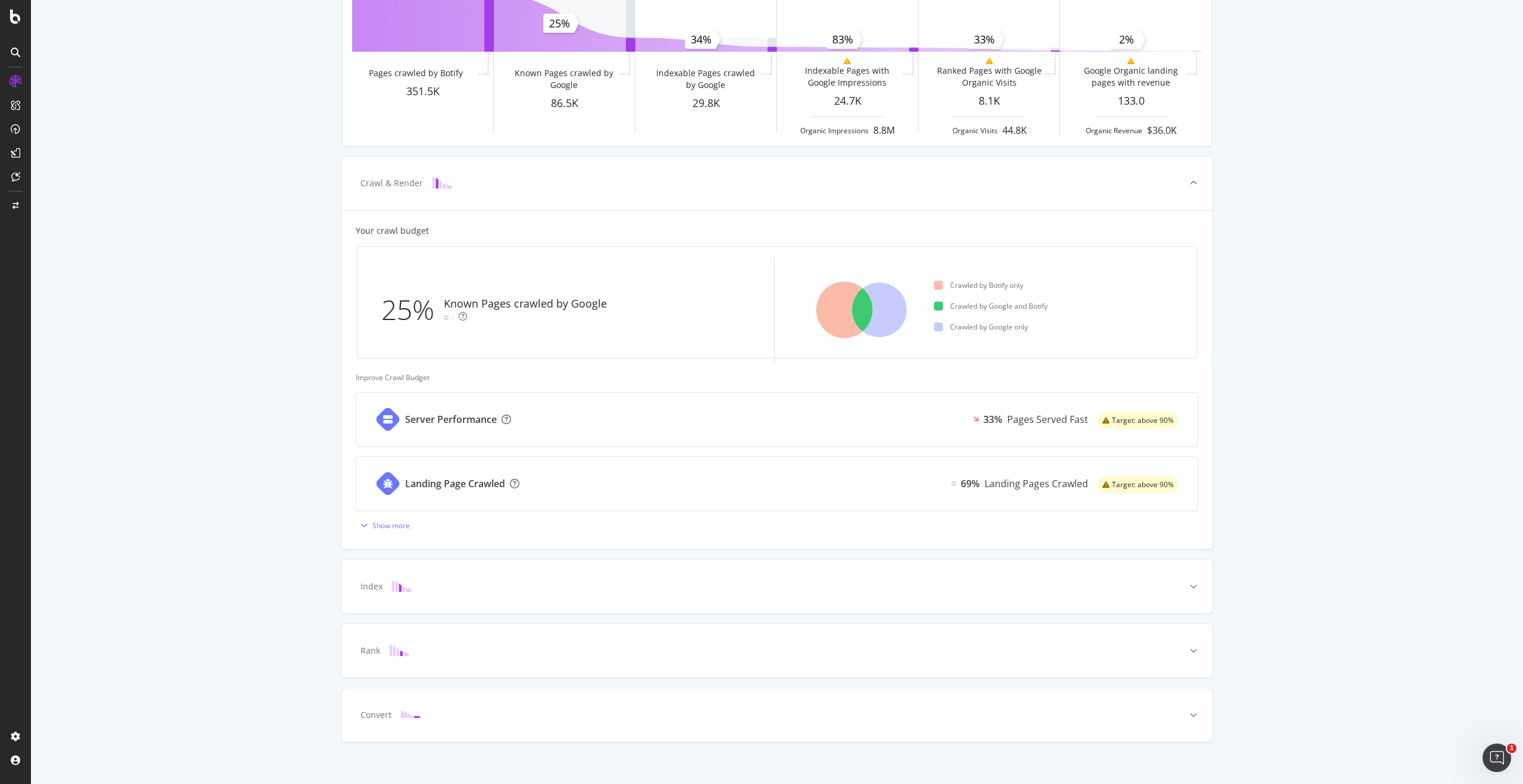
scroll to position [140, 0]
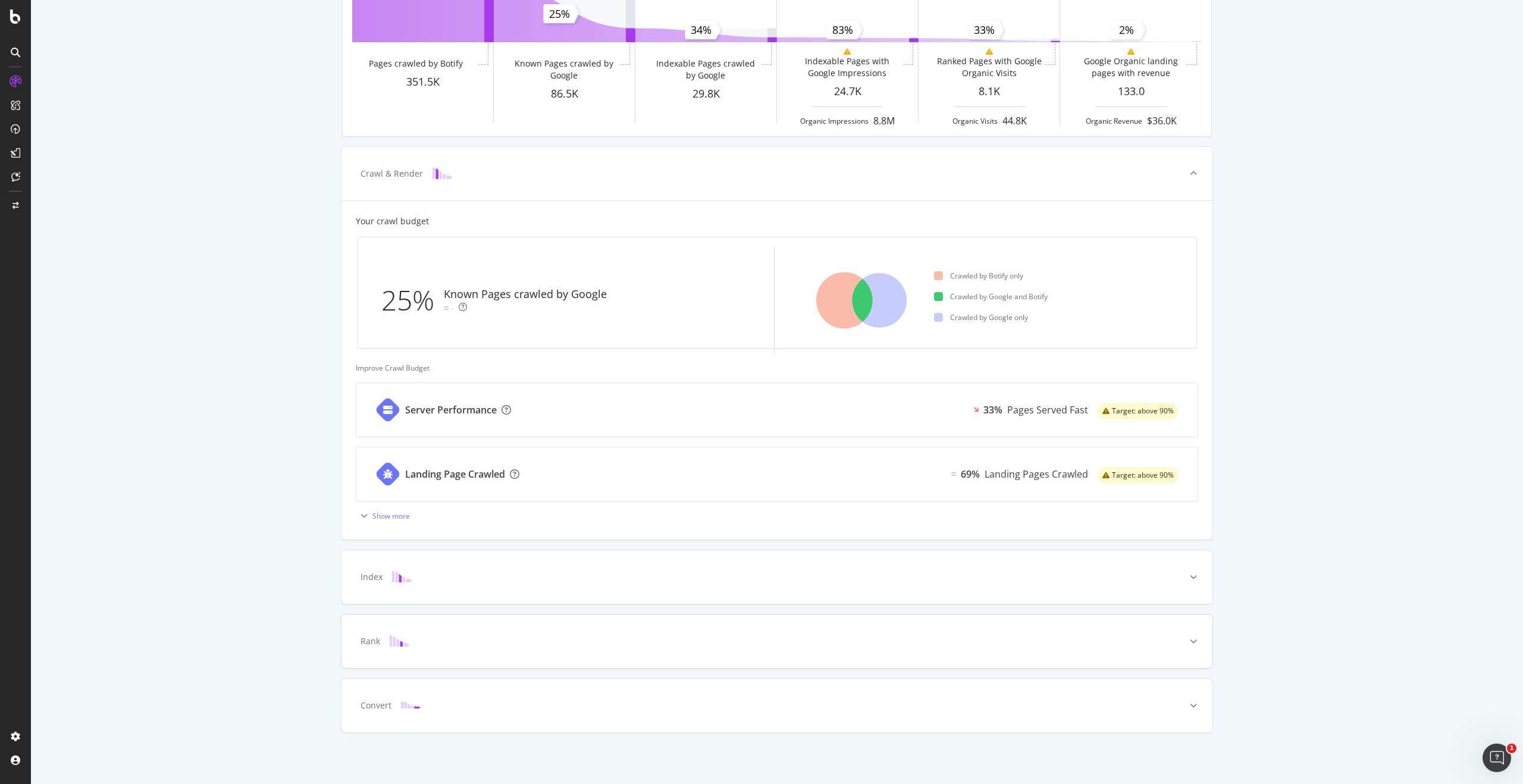
drag, startPoint x: 1192, startPoint y: 578, endPoint x: 800, endPoint y: 648, distance: 398.2
click at [1190, 578] on icon at bounding box center [1193, 577] width 7 height 7
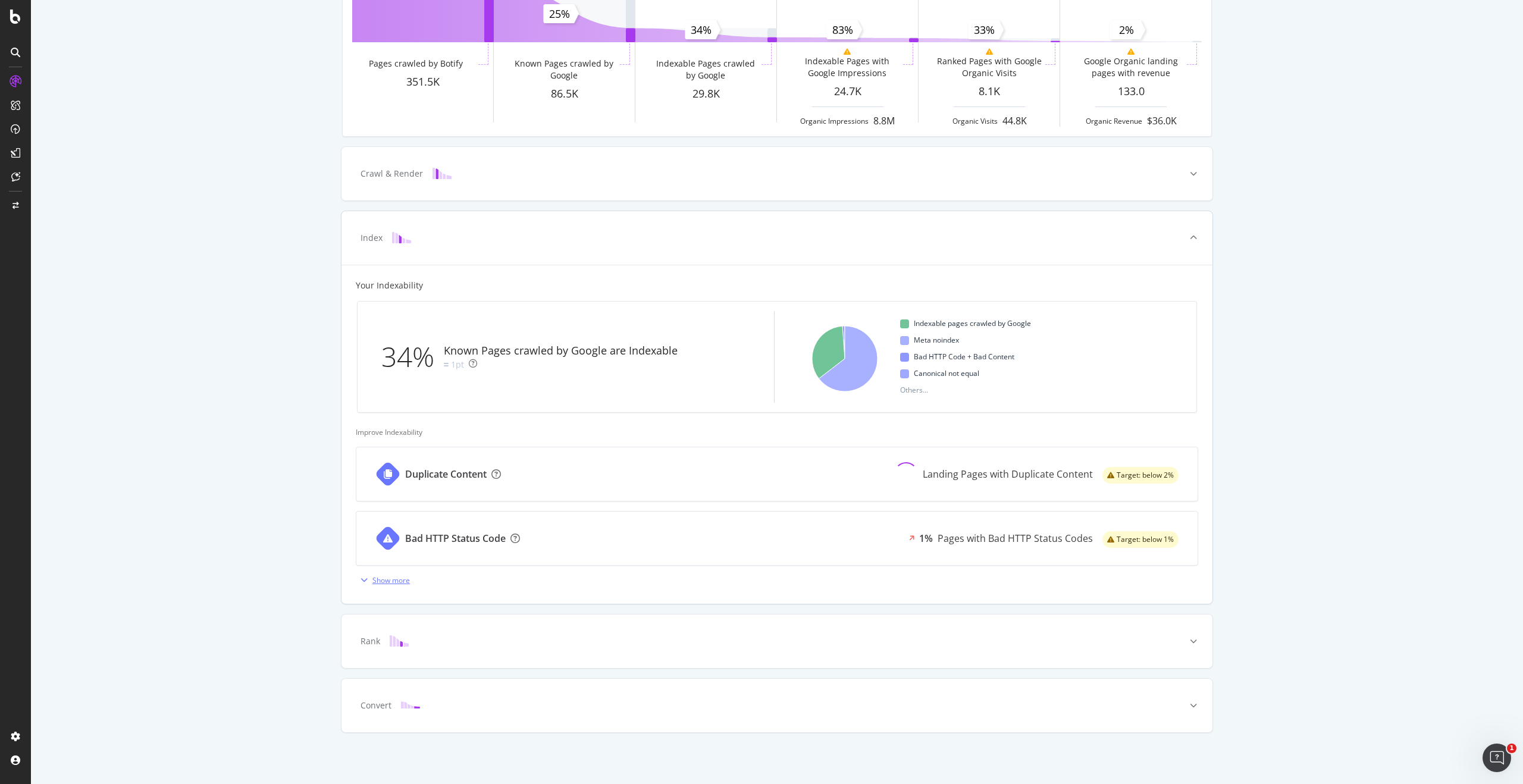
click at [387, 587] on div "Show more" at bounding box center [383, 580] width 54 height 18
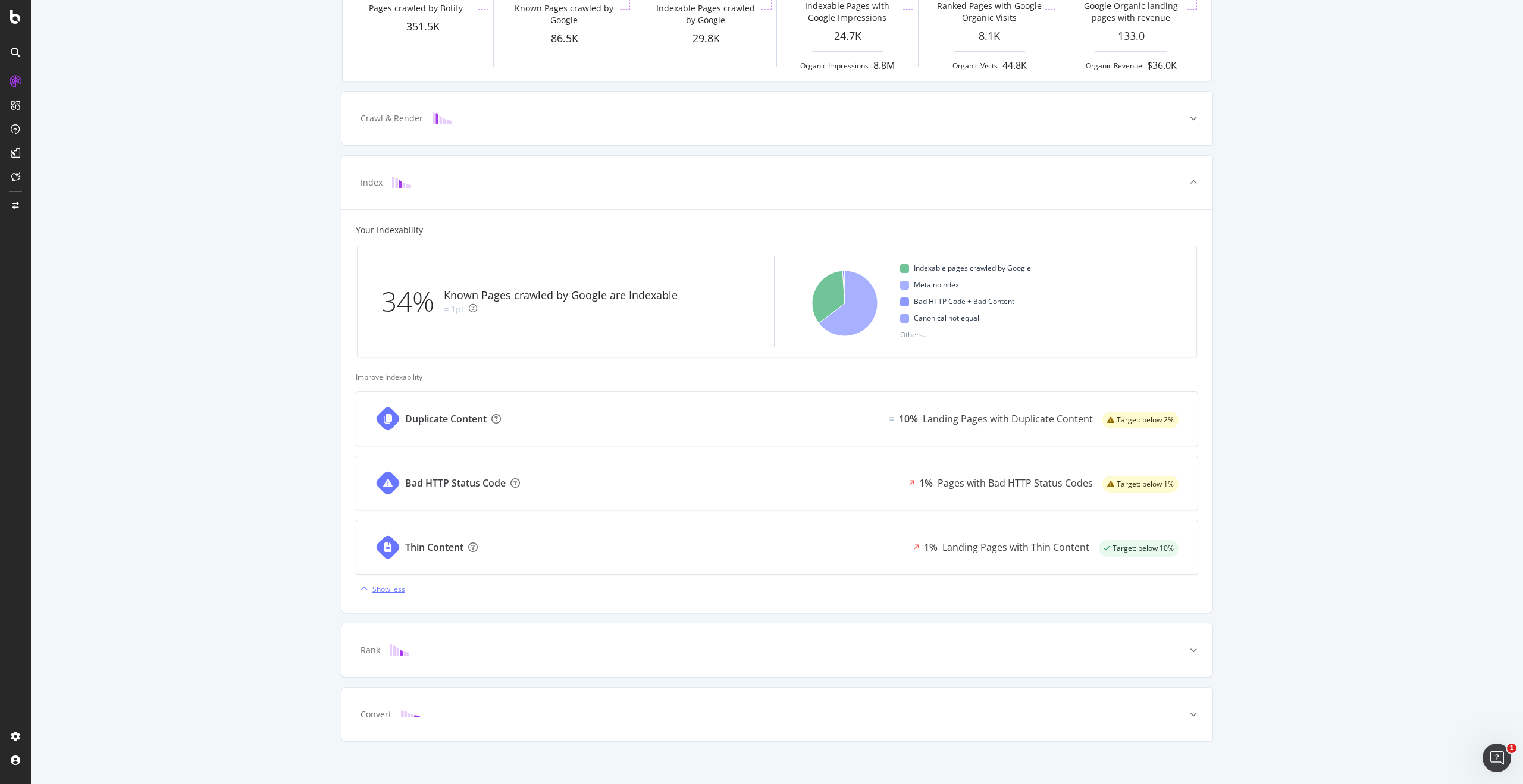
scroll to position [196, 0]
click at [1196, 650] on icon at bounding box center [1193, 649] width 7 height 7
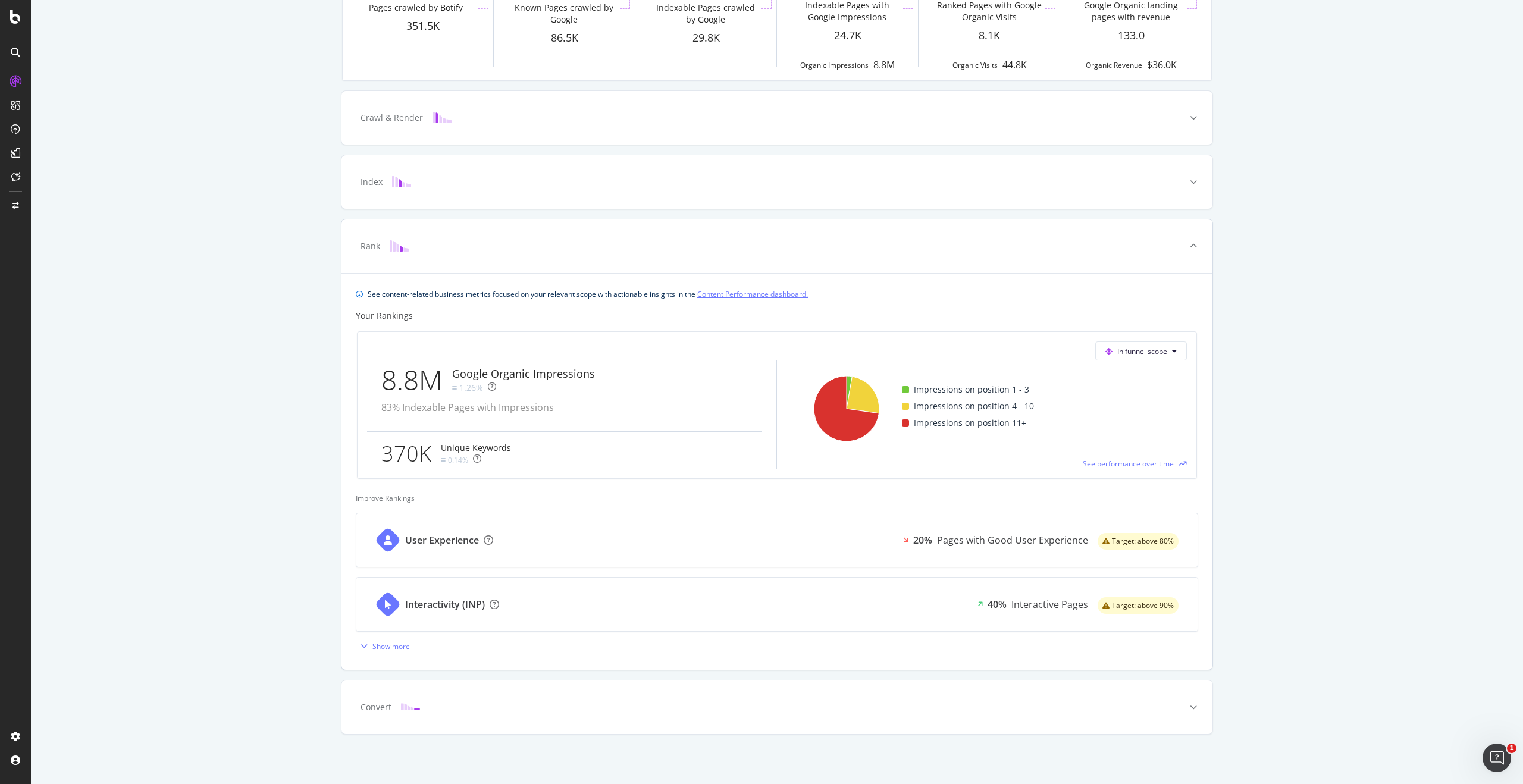
click at [399, 649] on div "Show more" at bounding box center [391, 646] width 37 height 10
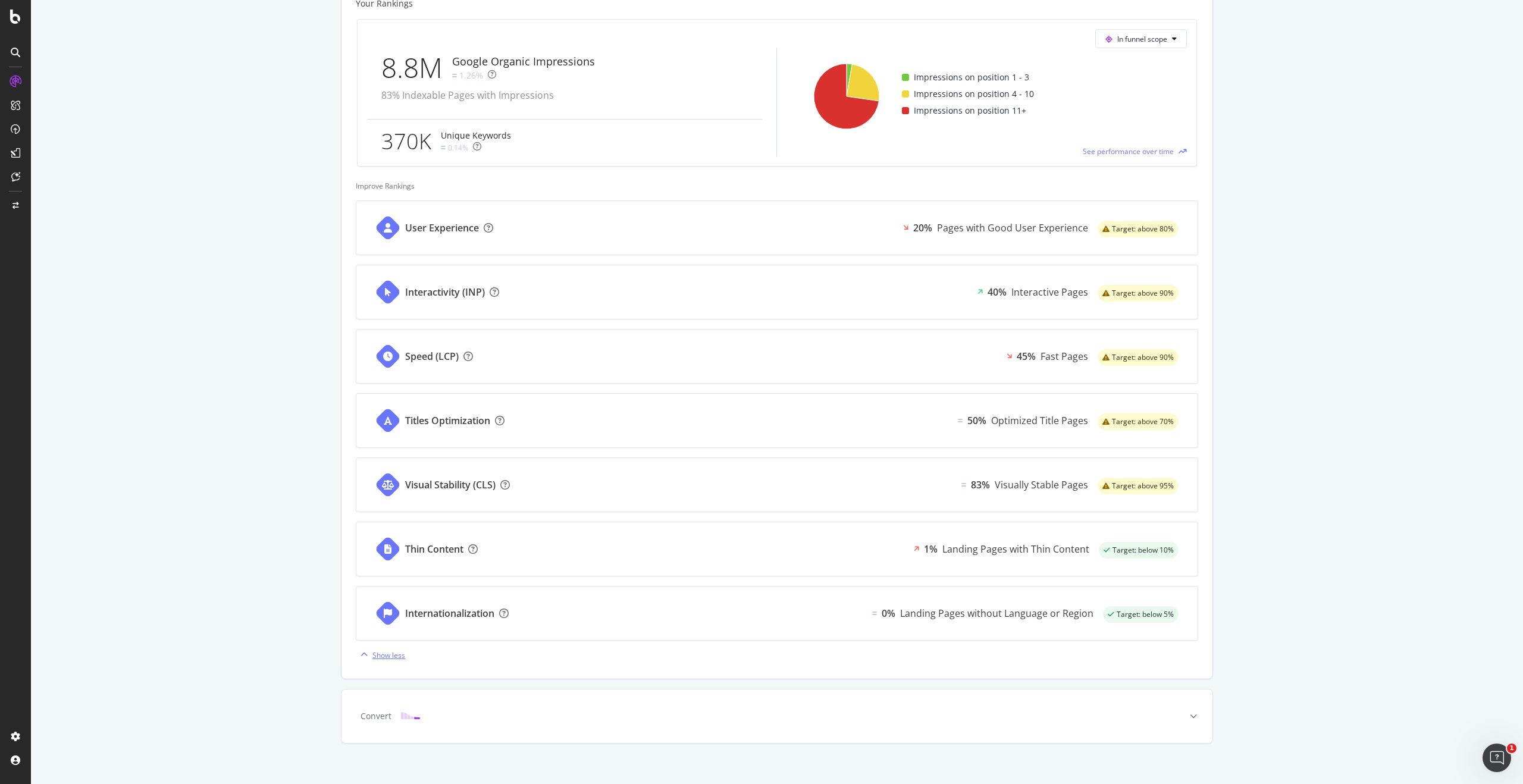
scroll to position [519, 0]
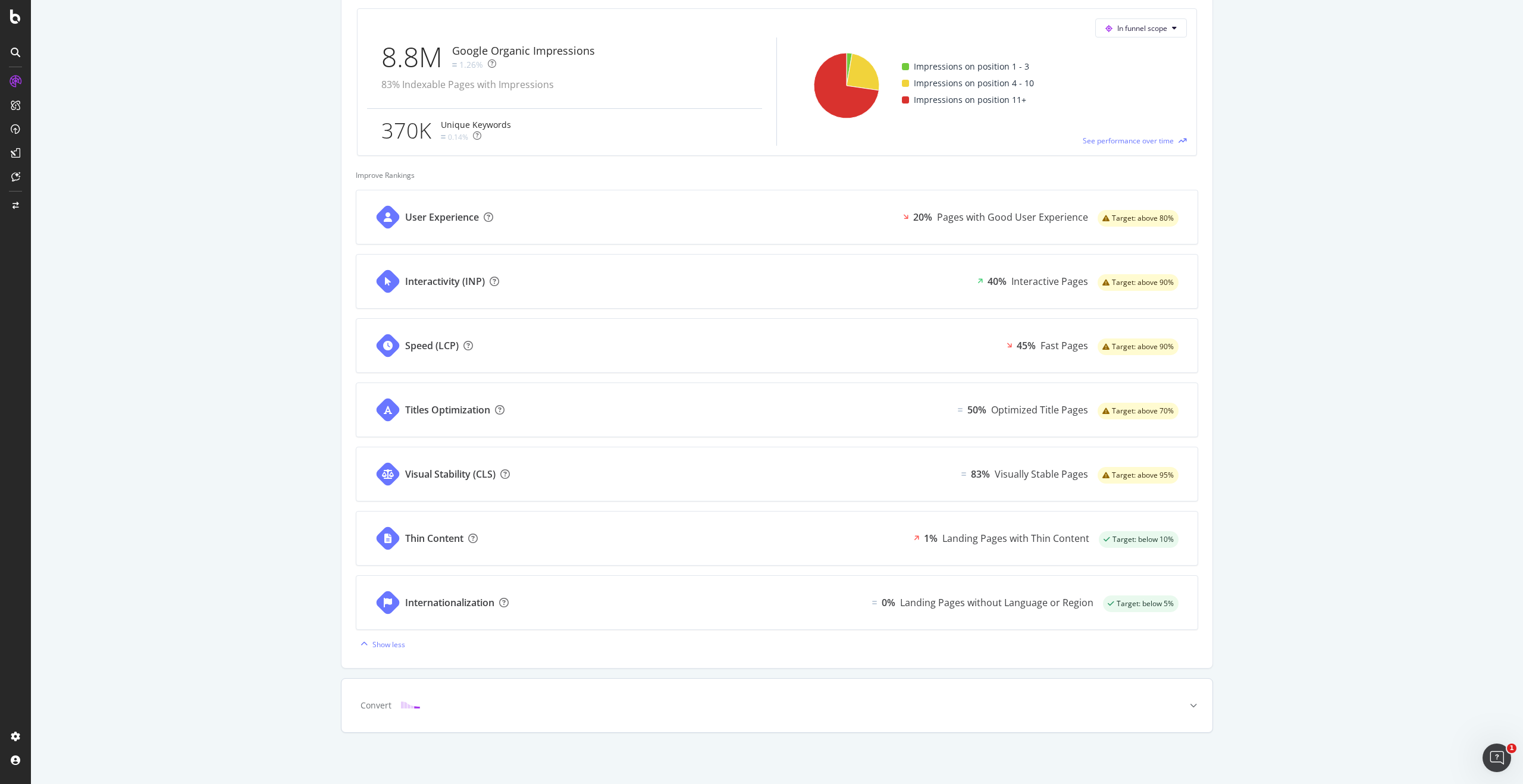
click at [1194, 704] on icon at bounding box center [1193, 705] width 7 height 7
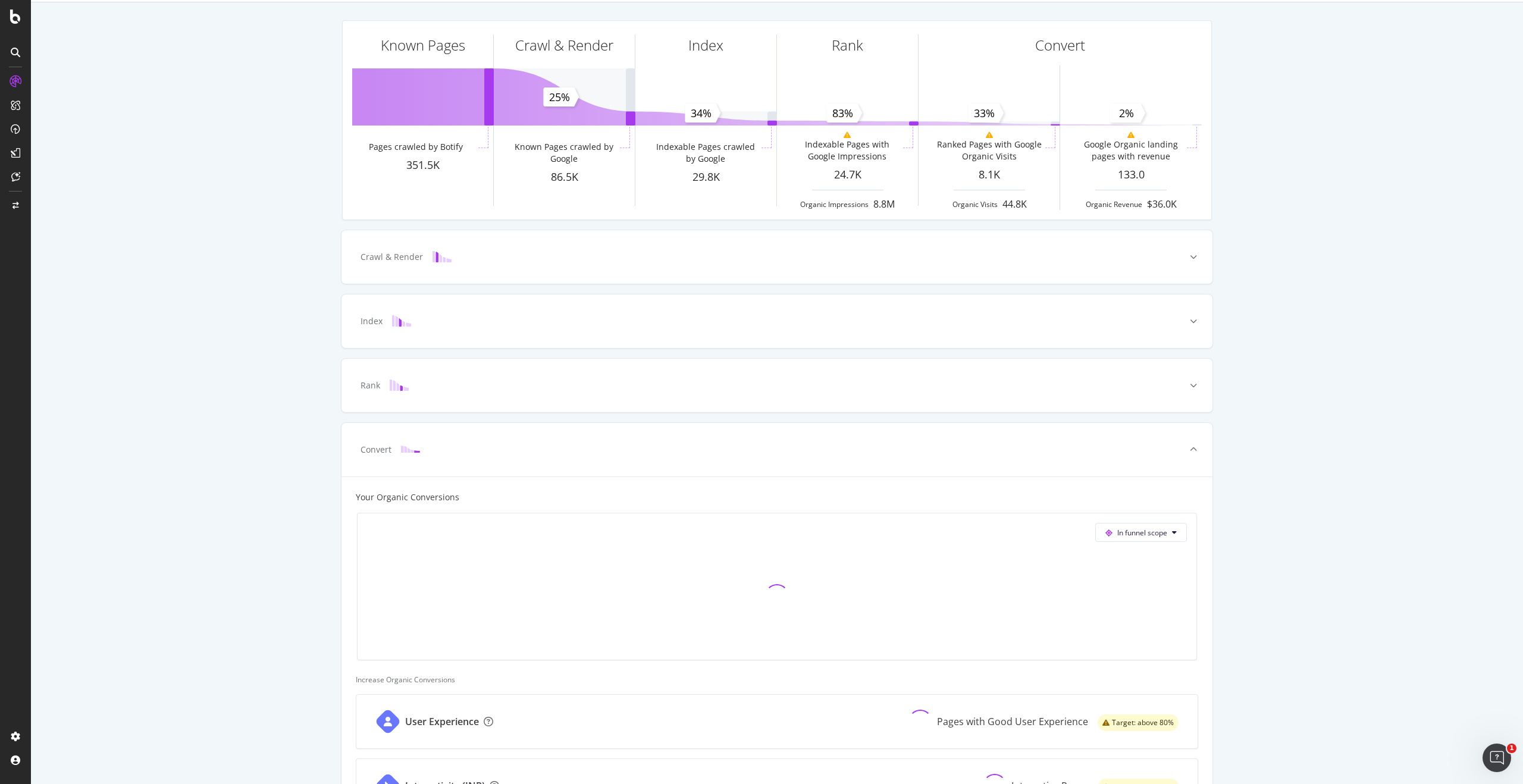
scroll to position [176, 0]
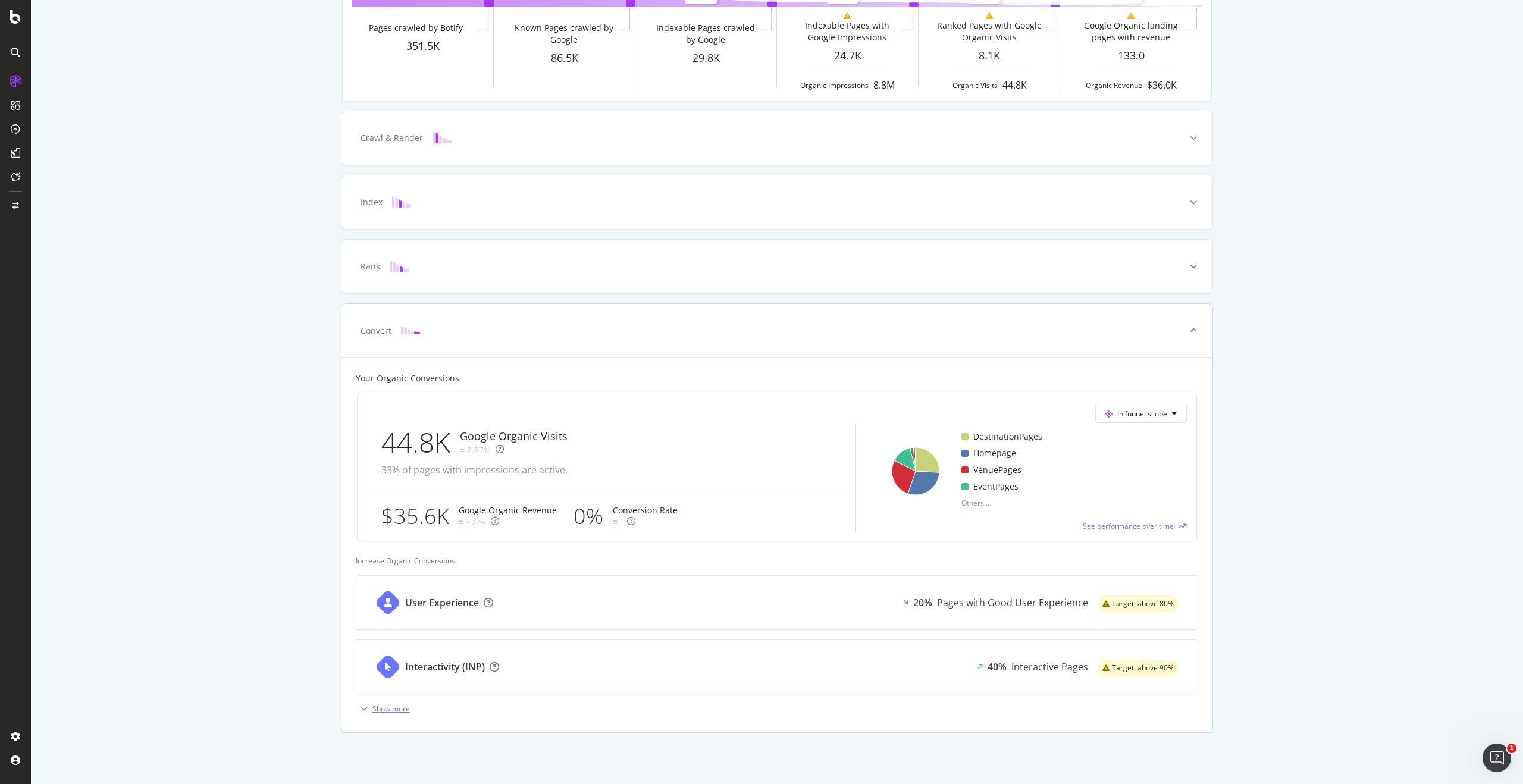
click at [384, 709] on div "Show more" at bounding box center [391, 709] width 37 height 10
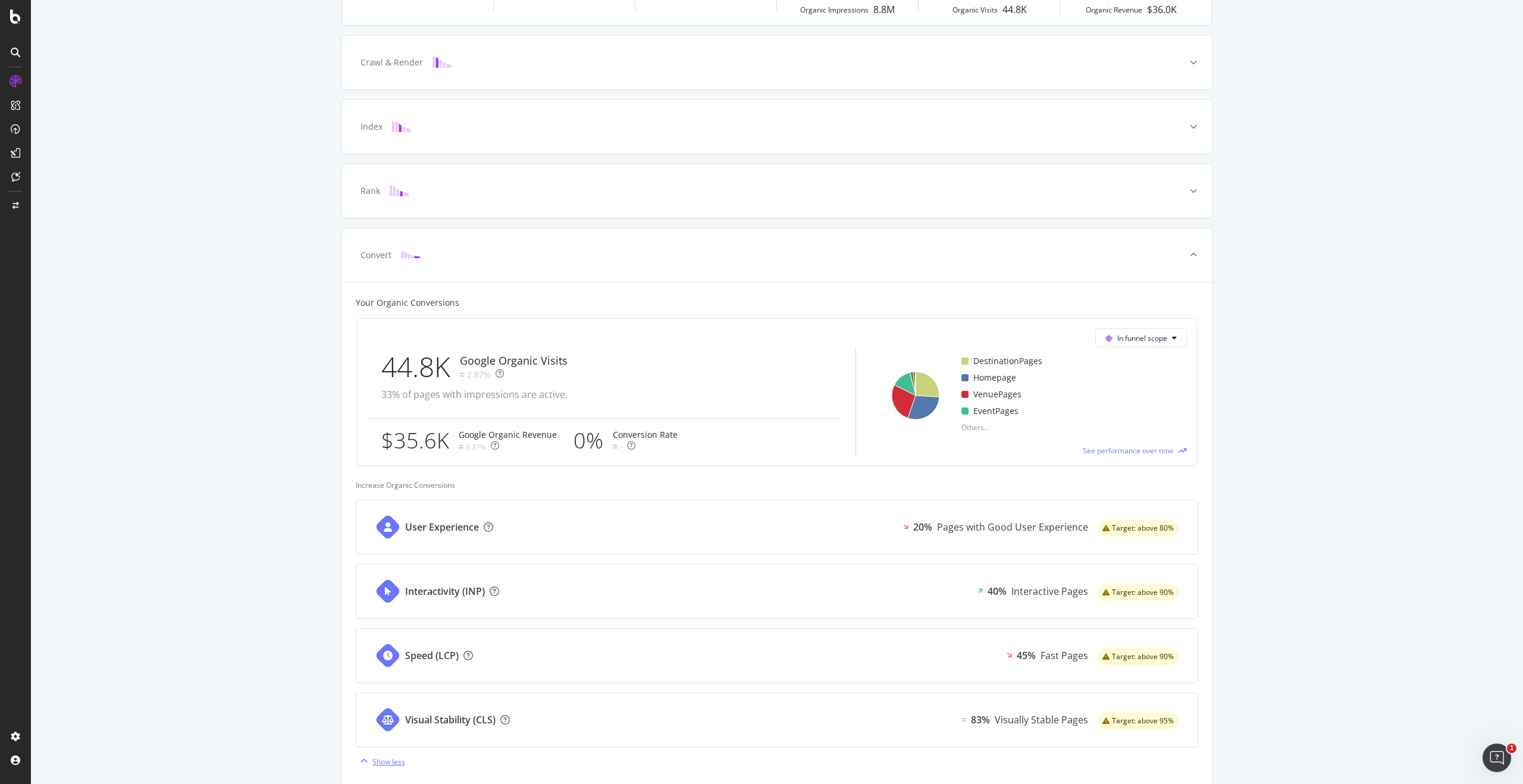
scroll to position [304, 0]
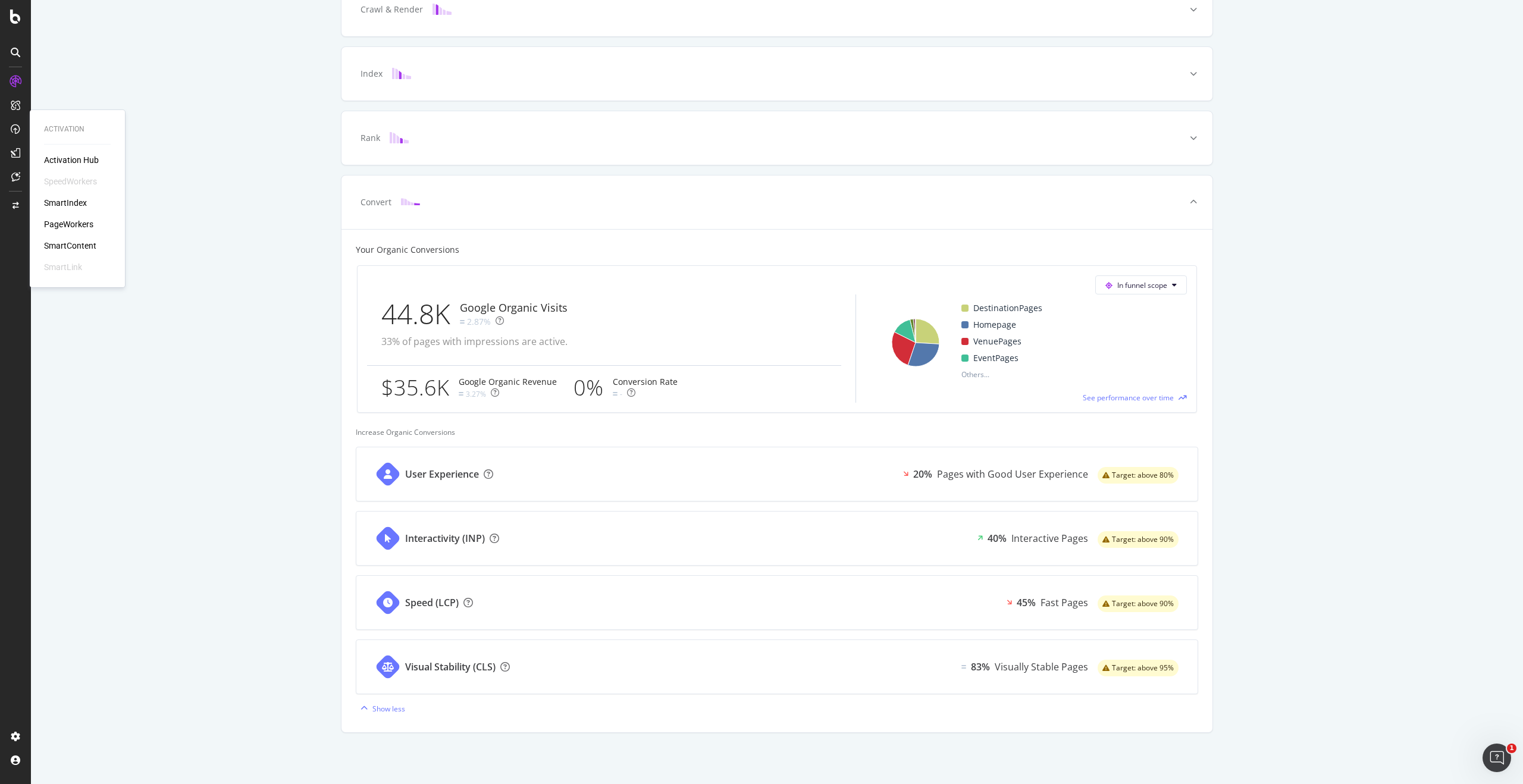
click at [84, 224] on div "PageWorkers" at bounding box center [69, 224] width 49 height 12
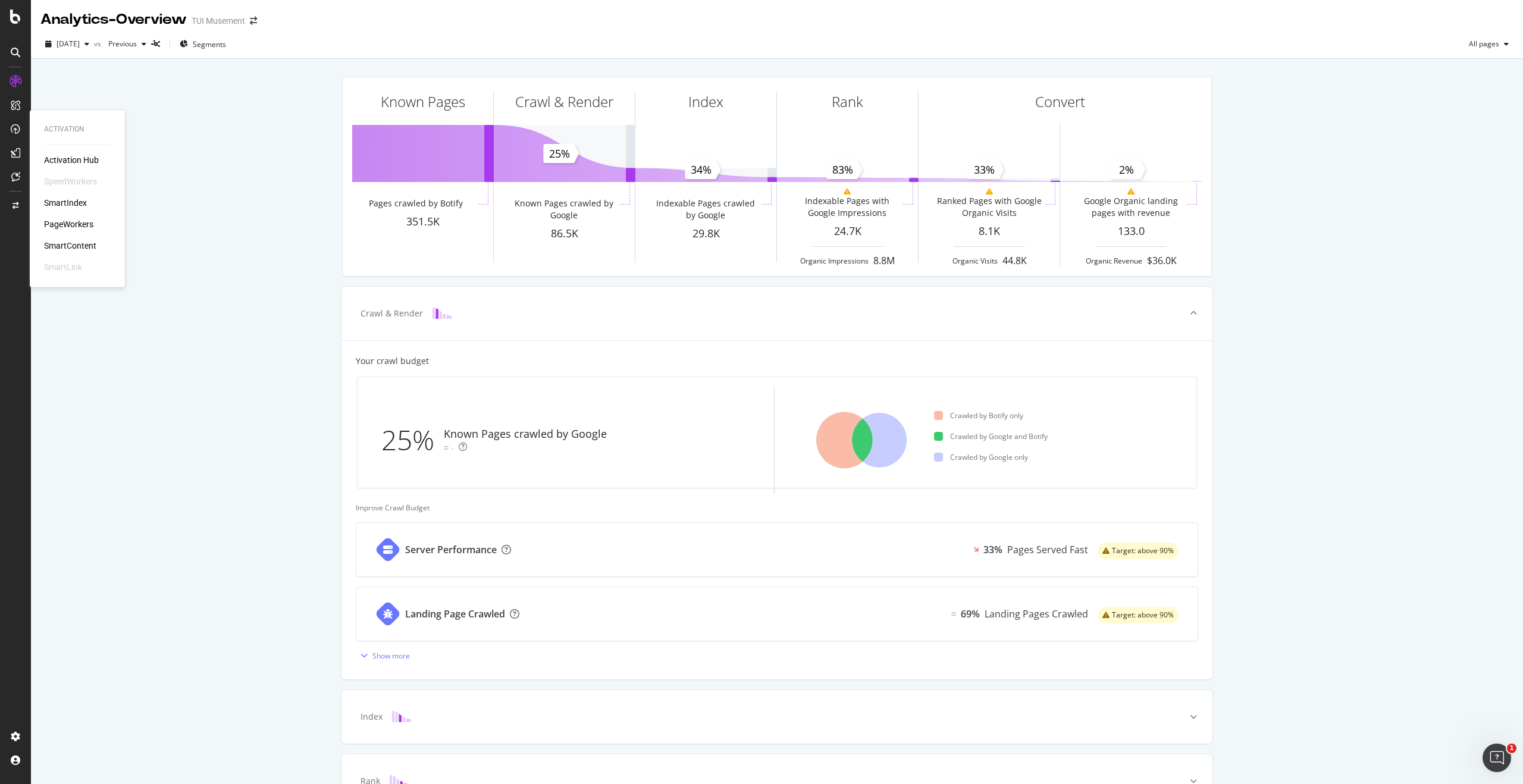
click at [78, 201] on div "SmartIndex" at bounding box center [66, 203] width 43 height 12
